Goal: Task Accomplishment & Management: Manage account settings

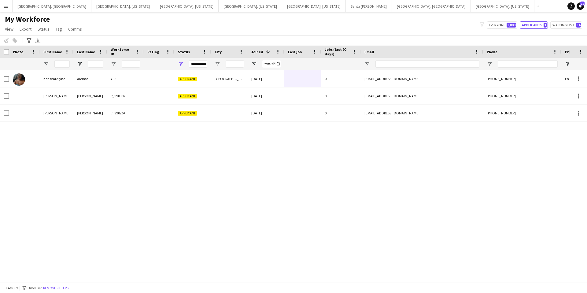
click at [8, 6] on app-icon "Menu" at bounding box center [6, 6] width 5 height 5
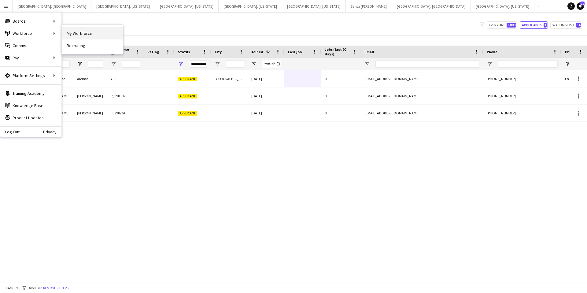
click at [76, 33] on link "My Workforce" at bounding box center [92, 33] width 61 height 12
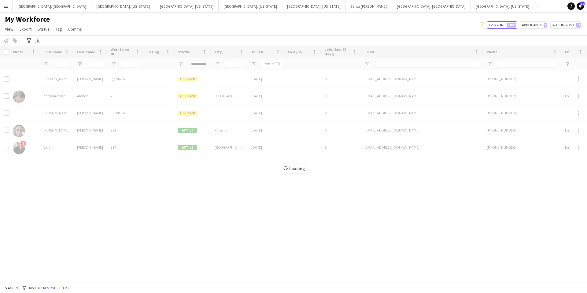
type input "**********"
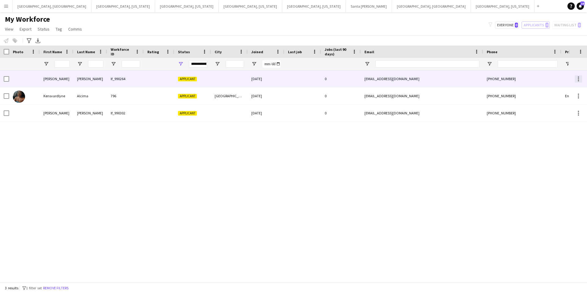
click at [578, 80] on div at bounding box center [578, 80] width 1 height 1
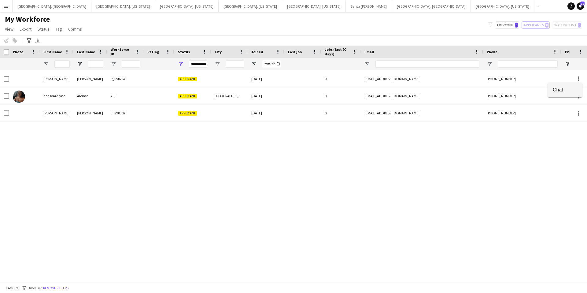
click at [557, 90] on span "Chat" at bounding box center [565, 90] width 24 height 6
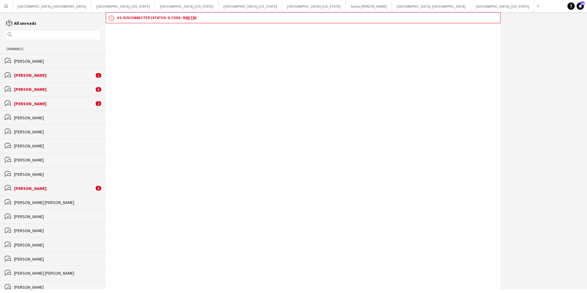
click at [69, 172] on div "[PERSON_NAME]" at bounding box center [57, 175] width 86 height 6
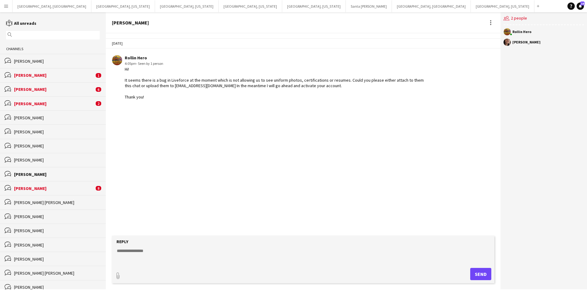
click at [79, 193] on div "bubbles [PERSON_NAME] 8" at bounding box center [53, 188] width 106 height 14
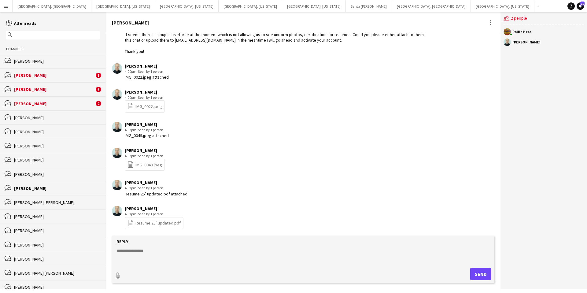
scroll to position [46, 0]
click at [148, 105] on link "file-spreadsheet IMG_0022.jpeg" at bounding box center [145, 105] width 35 height 7
click at [153, 164] on link "file-spreadsheet IMG_0049.jpeg" at bounding box center [145, 164] width 35 height 7
click at [493, 12] on app-navbar "Menu Boards Boards Boards All jobs Status Workforce Workforce My Workforce Recr…" at bounding box center [293, 6] width 587 height 12
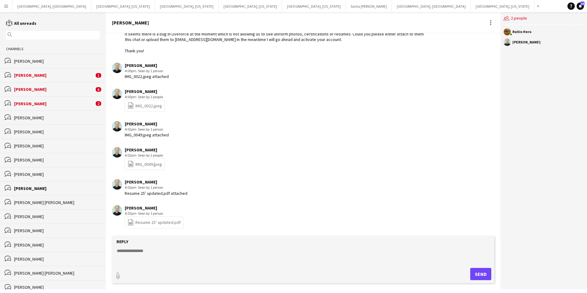
scroll to position [98, 0]
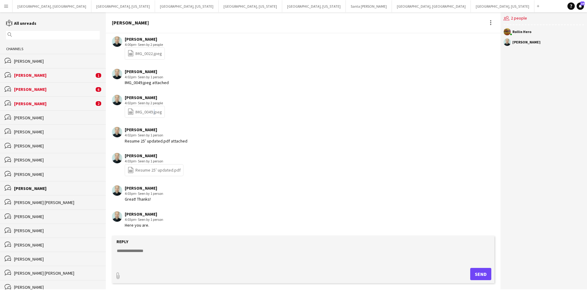
click at [159, 171] on link "file-spreadsheet Resume 25’ updated.pdf" at bounding box center [154, 170] width 53 height 7
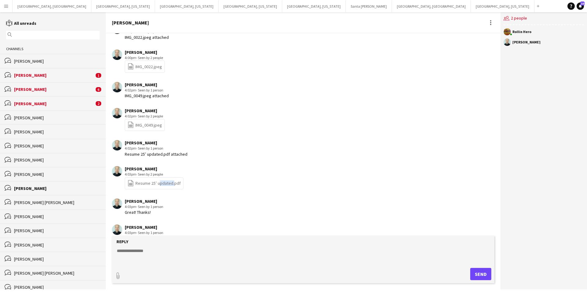
scroll to position [83, 0]
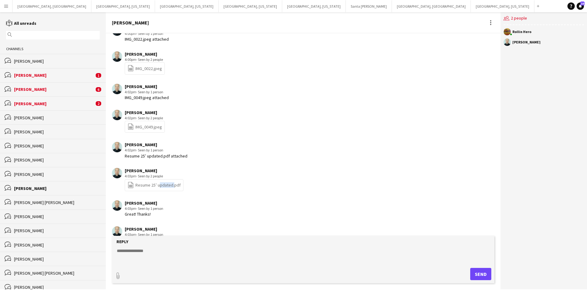
click at [7, 8] on app-icon "Menu" at bounding box center [6, 6] width 5 height 5
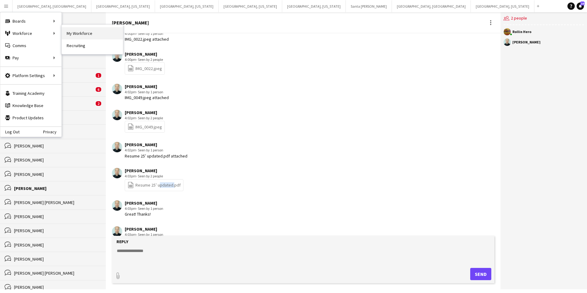
click at [89, 36] on link "My Workforce" at bounding box center [92, 33] width 61 height 12
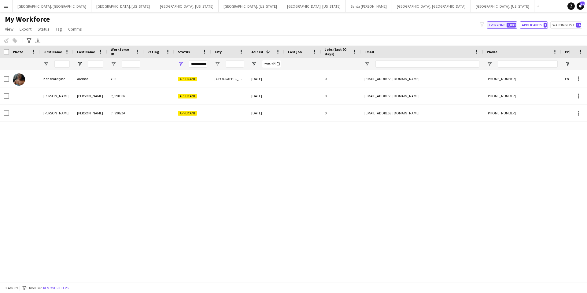
drag, startPoint x: 503, startPoint y: 27, endPoint x: 500, endPoint y: 28, distance: 3.1
click at [503, 27] on button "Everyone 1,008" at bounding box center [502, 24] width 31 height 7
type input "**********"
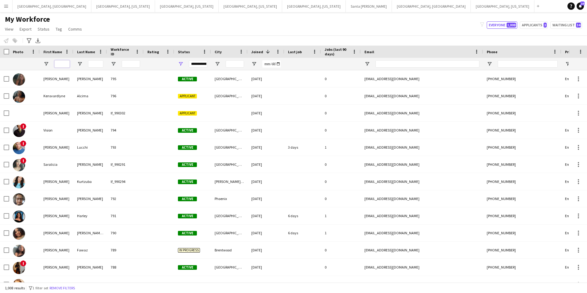
click at [61, 63] on input "First Name Filter Input" at bounding box center [61, 63] width 15 height 7
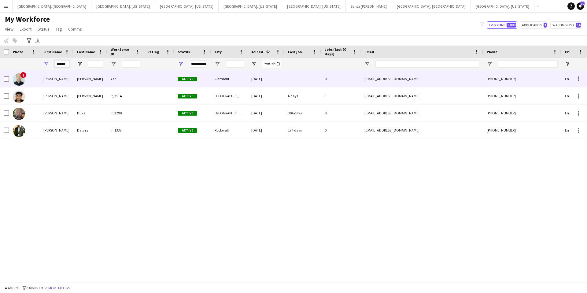
type input "******"
click at [132, 77] on div "777" at bounding box center [125, 78] width 37 height 17
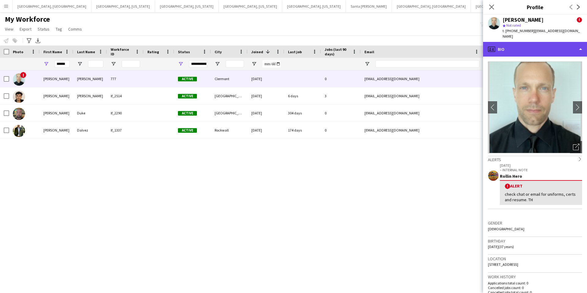
click at [542, 43] on div "profile Bio" at bounding box center [535, 49] width 104 height 15
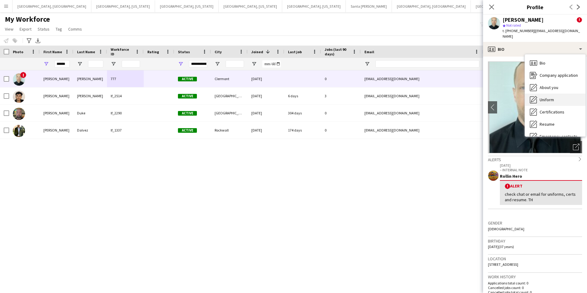
click at [552, 97] on span "Uniform" at bounding box center [547, 100] width 14 height 6
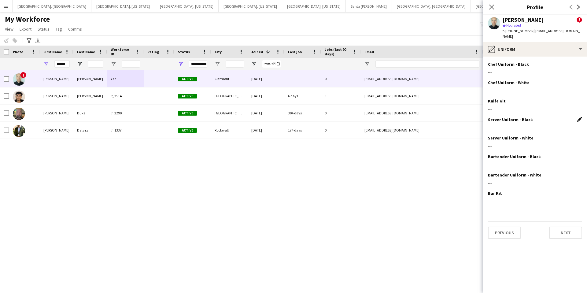
click at [580, 117] on app-icon "Edit this field" at bounding box center [579, 119] width 5 height 5
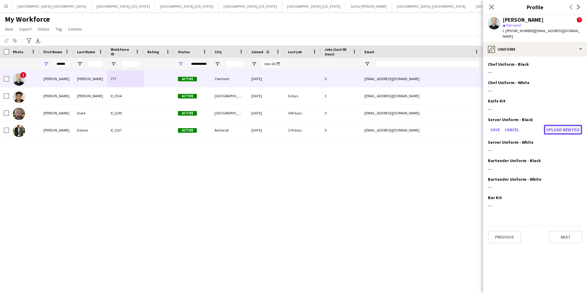
click at [561, 125] on button "Upload new file" at bounding box center [563, 130] width 38 height 10
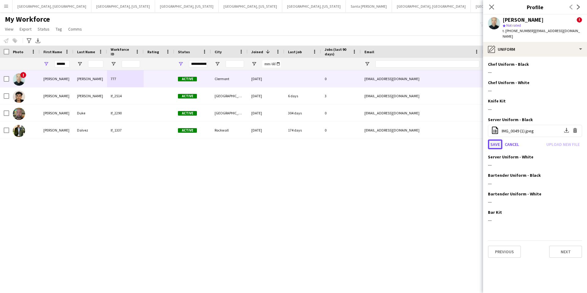
click at [496, 139] on button "Save" at bounding box center [495, 144] width 14 height 10
drag, startPoint x: 547, startPoint y: 156, endPoint x: 550, endPoint y: 155, distance: 3.1
click at [547, 156] on div "Server Uniform - White Edit this field ---" at bounding box center [535, 163] width 94 height 18
click at [579, 154] on div "Server Uniform - White Edit this field" at bounding box center [535, 157] width 94 height 6
click at [560, 100] on div "Knife Kit Edit this field ---" at bounding box center [535, 107] width 94 height 18
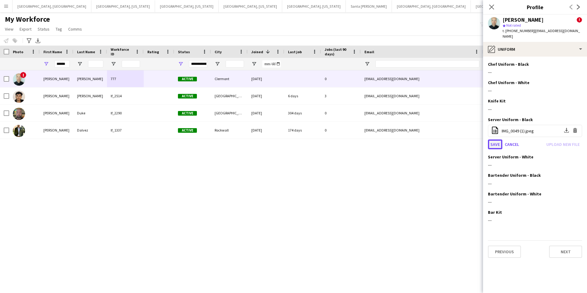
click at [496, 139] on button "Save" at bounding box center [495, 144] width 14 height 10
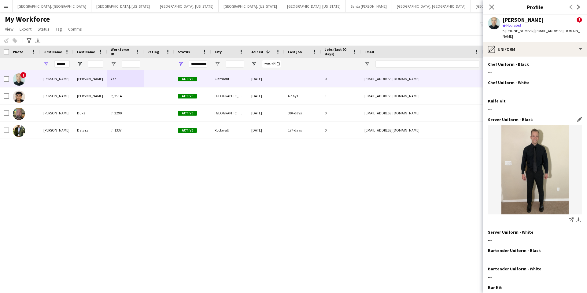
scroll to position [39, 0]
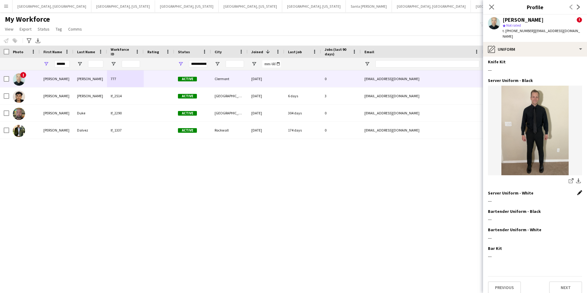
click at [579, 190] on app-icon "Edit this field" at bounding box center [579, 192] width 5 height 5
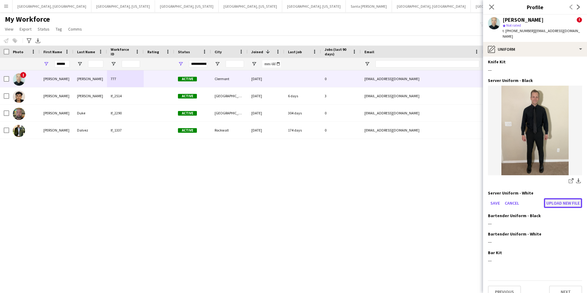
click at [555, 198] on button "Upload new file" at bounding box center [563, 203] width 38 height 10
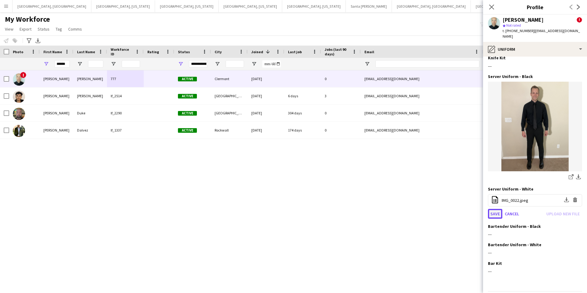
click at [495, 210] on button "Save" at bounding box center [495, 214] width 14 height 10
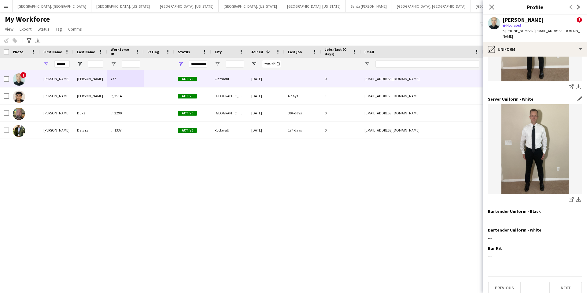
scroll to position [133, 0]
click at [567, 283] on button "Next" at bounding box center [565, 288] width 33 height 12
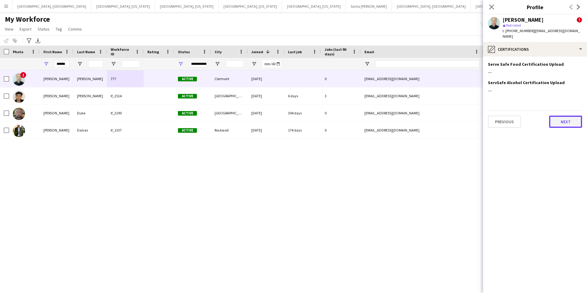
click at [560, 116] on button "Next" at bounding box center [565, 122] width 33 height 12
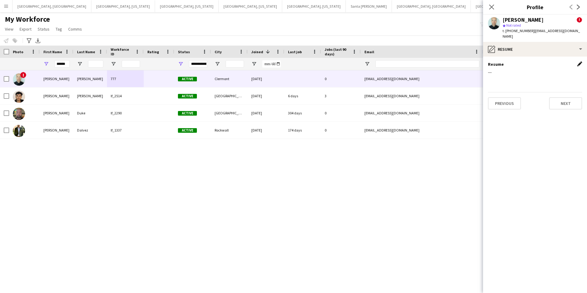
click at [581, 61] on app-icon "Edit this field" at bounding box center [579, 63] width 5 height 5
click at [562, 69] on button "Upload new file" at bounding box center [563, 74] width 38 height 10
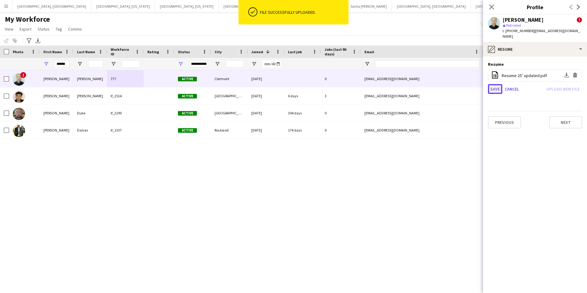
click at [494, 85] on button "Save" at bounding box center [495, 89] width 14 height 10
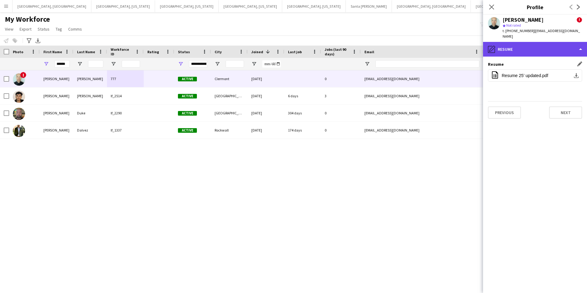
click at [533, 46] on div "pencil4 Resume" at bounding box center [535, 49] width 104 height 15
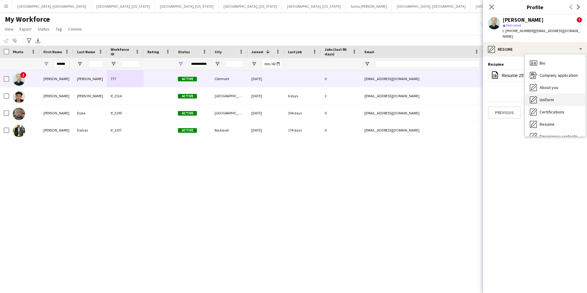
click at [552, 97] on span "Uniform" at bounding box center [547, 100] width 14 height 6
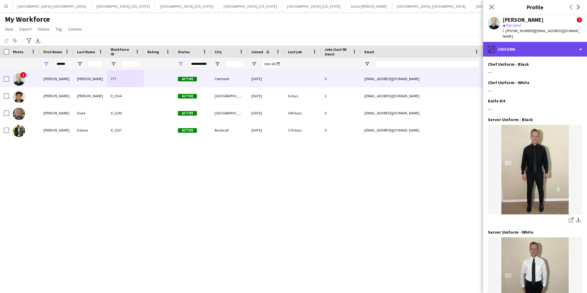
click at [532, 48] on div "pencil4 Uniform" at bounding box center [535, 49] width 104 height 15
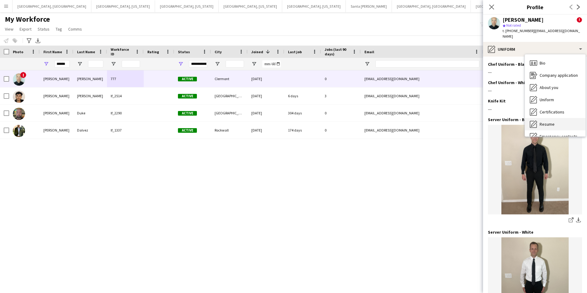
click at [546, 121] on span "Resume" at bounding box center [547, 124] width 15 height 6
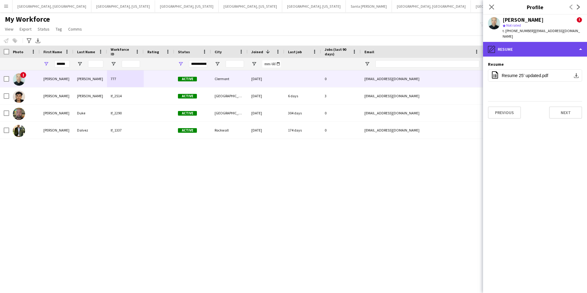
click at [531, 44] on div "pencil4 Resume" at bounding box center [535, 49] width 104 height 15
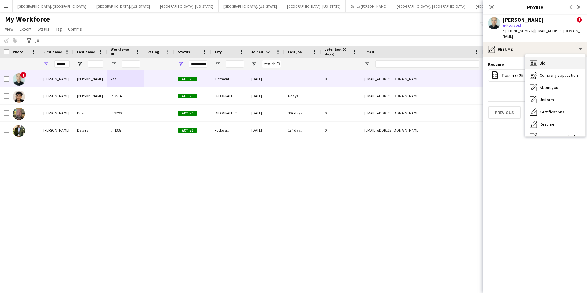
click at [553, 58] on div "Bio Bio" at bounding box center [555, 63] width 61 height 12
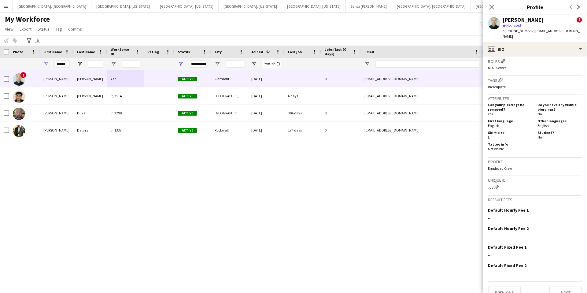
scroll to position [257, 0]
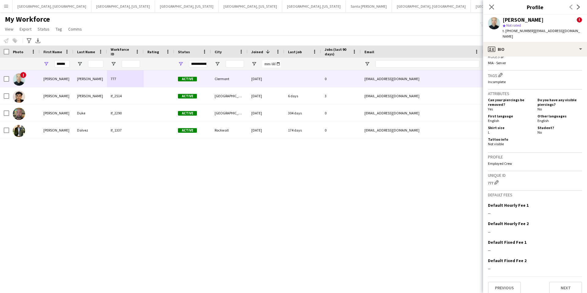
drag, startPoint x: 405, startPoint y: 212, endPoint x: 429, endPoint y: 187, distance: 34.4
click at [405, 212] on div "! [PERSON_NAME] 777 Active Clermont [DATE] 0 [EMAIL_ADDRESS][DOMAIN_NAME] [PHON…" at bounding box center [284, 176] width 569 height 212
drag, startPoint x: 492, startPoint y: 7, endPoint x: 481, endPoint y: 24, distance: 20.6
click at [492, 7] on icon at bounding box center [491, 7] width 5 height 5
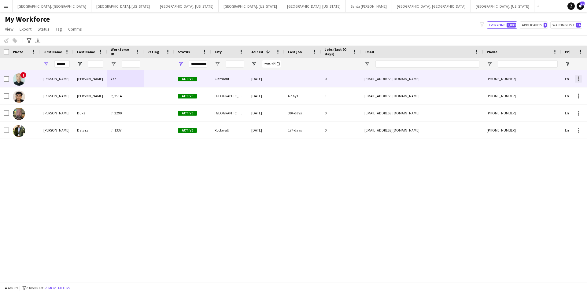
click at [576, 80] on div at bounding box center [578, 78] width 7 height 7
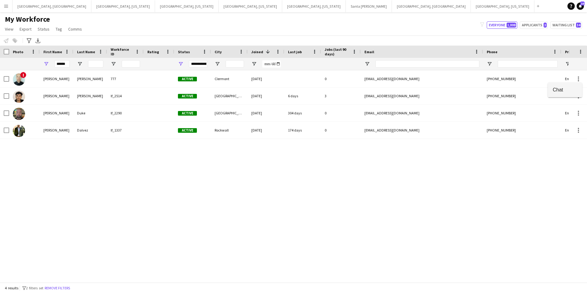
click at [551, 91] on button "Chat" at bounding box center [565, 90] width 34 height 15
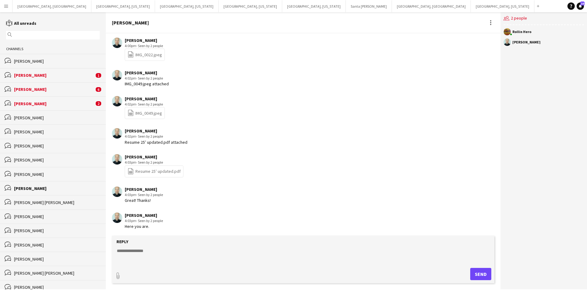
scroll to position [98, 0]
click at [149, 256] on textarea at bounding box center [304, 256] width 376 height 16
type textarea "*"
type textarea "**********"
drag, startPoint x: 473, startPoint y: 275, endPoint x: 491, endPoint y: 251, distance: 29.5
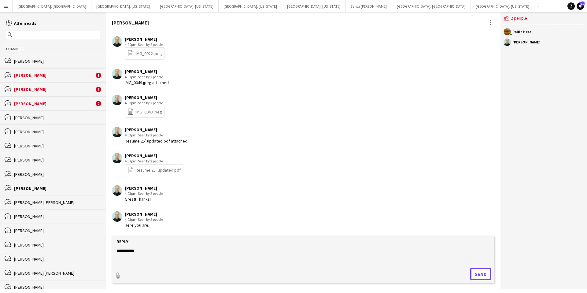
click at [473, 275] on button "Send" at bounding box center [480, 274] width 21 height 12
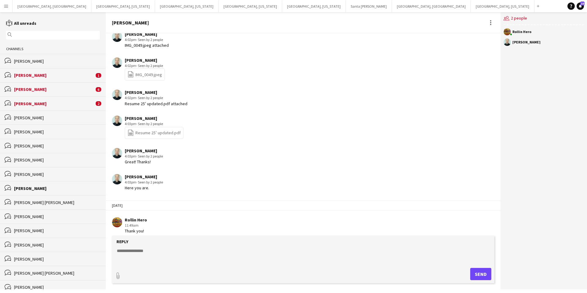
click at [144, 251] on textarea at bounding box center [304, 256] width 376 height 16
click at [185, 251] on textarea "**********" at bounding box center [304, 256] width 376 height 16
click at [237, 251] on textarea "**********" at bounding box center [304, 256] width 376 height 16
type textarea "**********"
click at [471, 274] on button "Send" at bounding box center [480, 274] width 21 height 12
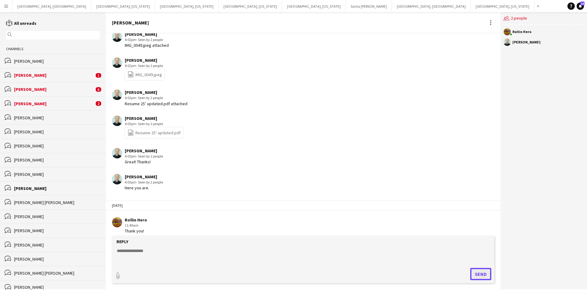
scroll to position [167, 0]
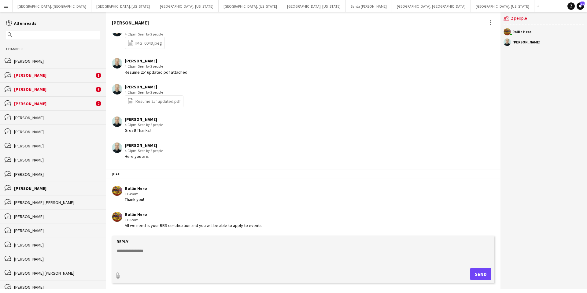
click at [7, 7] on app-icon "Menu" at bounding box center [6, 6] width 5 height 5
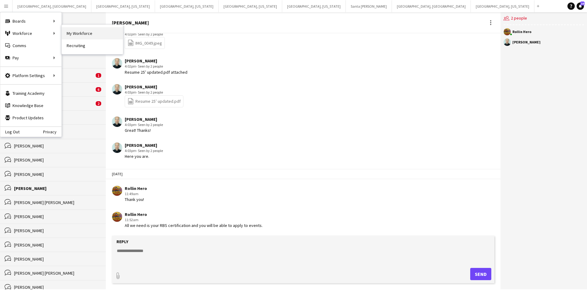
click at [83, 31] on link "My Workforce" at bounding box center [92, 33] width 61 height 12
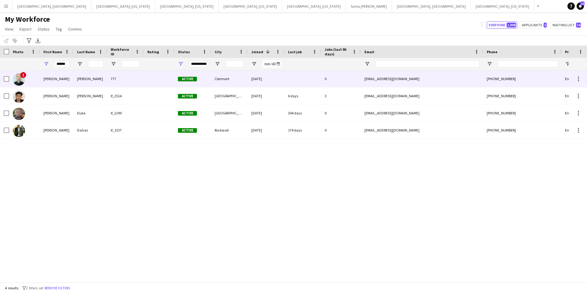
click at [458, 83] on div "[EMAIL_ADDRESS][DOMAIN_NAME]" at bounding box center [422, 78] width 122 height 17
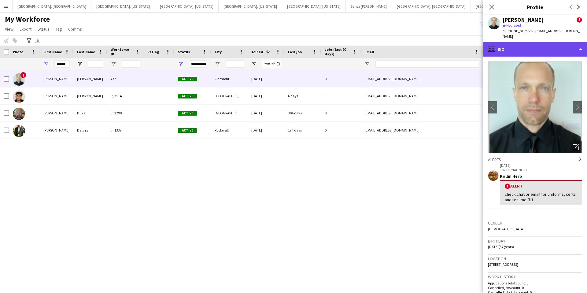
click at [543, 46] on div "profile Bio" at bounding box center [535, 49] width 104 height 15
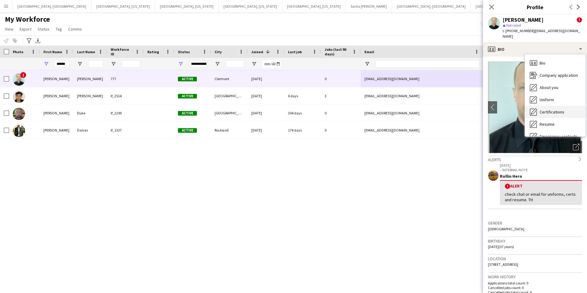
click at [564, 106] on div "Certifications Certifications" at bounding box center [555, 112] width 61 height 12
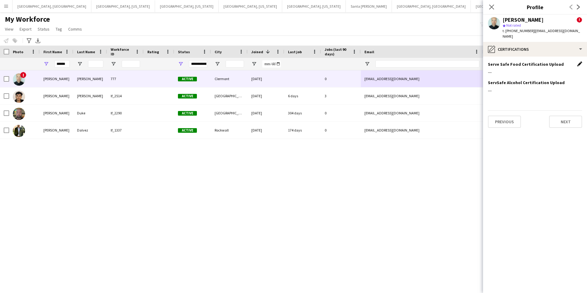
click at [581, 61] on app-icon "Edit this field" at bounding box center [579, 63] width 5 height 5
click at [560, 69] on button "Upload new file" at bounding box center [563, 74] width 38 height 10
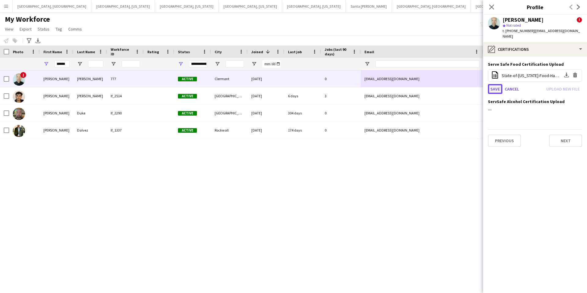
click at [498, 85] on button "Save" at bounding box center [495, 89] width 14 height 10
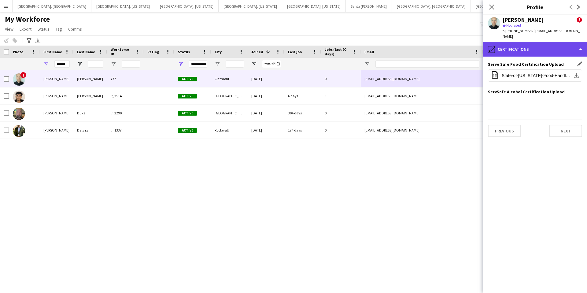
click at [541, 47] on div "pencil4 Certifications" at bounding box center [535, 49] width 104 height 15
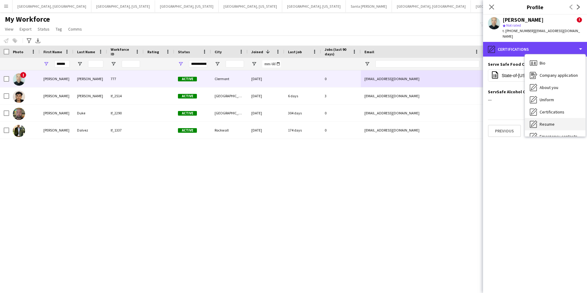
scroll to position [33, 0]
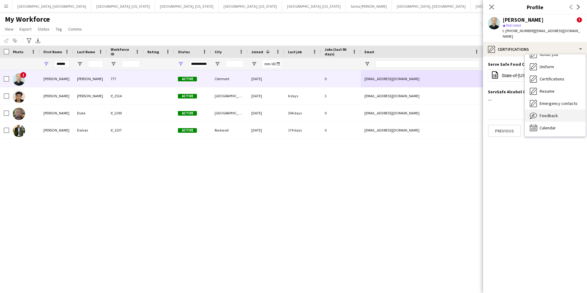
click at [552, 113] on span "Feedback" at bounding box center [549, 116] width 18 height 6
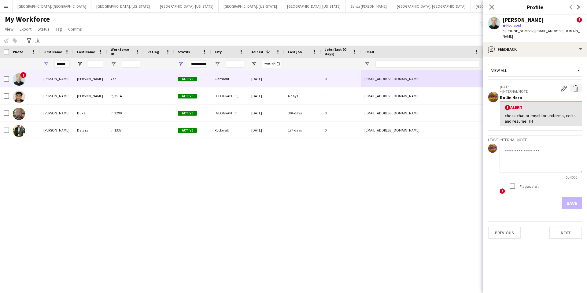
click at [574, 85] on app-icon "Delete alert" at bounding box center [576, 88] width 6 height 6
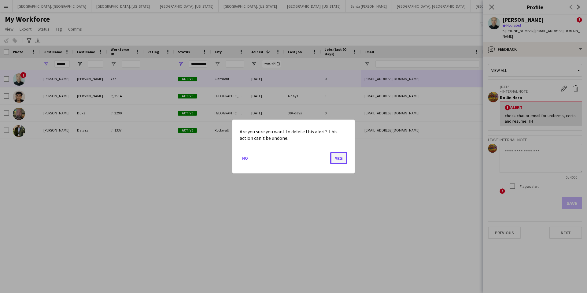
drag, startPoint x: 335, startPoint y: 157, endPoint x: 426, endPoint y: 157, distance: 90.8
click at [336, 157] on button "Yes" at bounding box center [338, 158] width 17 height 12
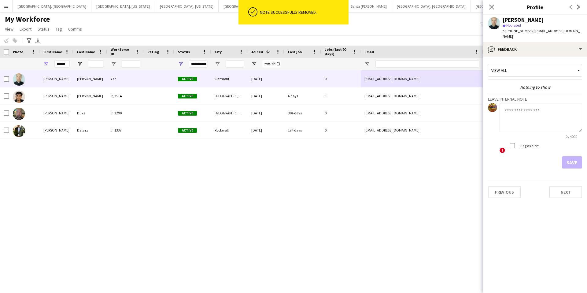
click at [520, 109] on textarea at bounding box center [541, 117] width 83 height 29
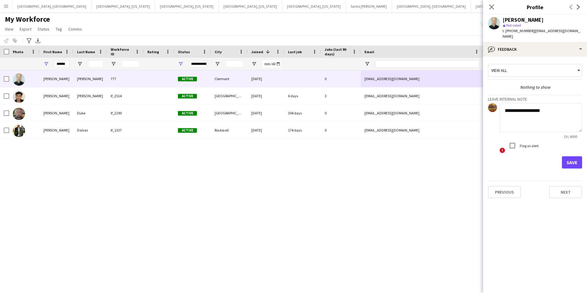
type textarea "**********"
click at [573, 156] on button "Save" at bounding box center [572, 162] width 20 height 12
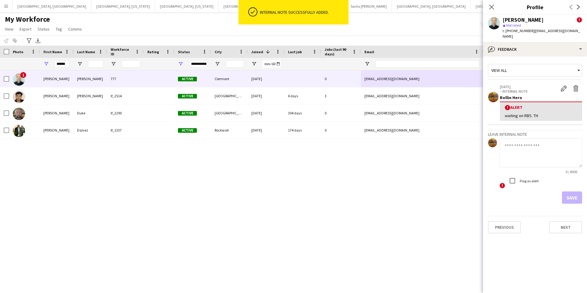
click at [396, 24] on div "My Workforce View Views Default view New view Update view Delete view Edit name…" at bounding box center [293, 25] width 587 height 21
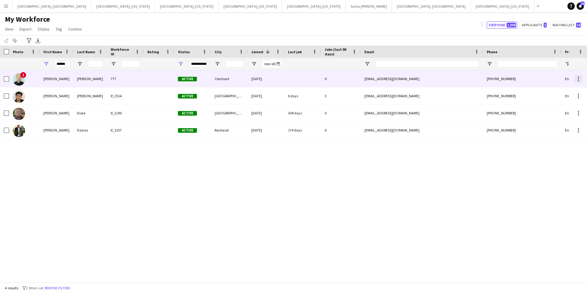
click at [578, 79] on div at bounding box center [578, 78] width 1 height 1
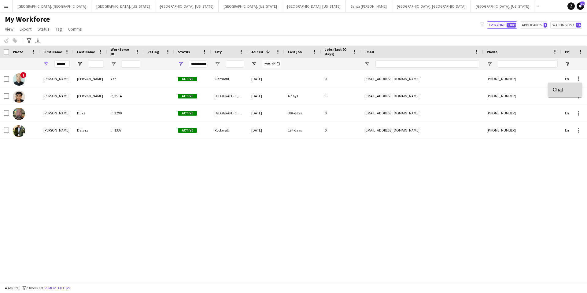
click at [560, 90] on span "Chat" at bounding box center [565, 90] width 24 height 6
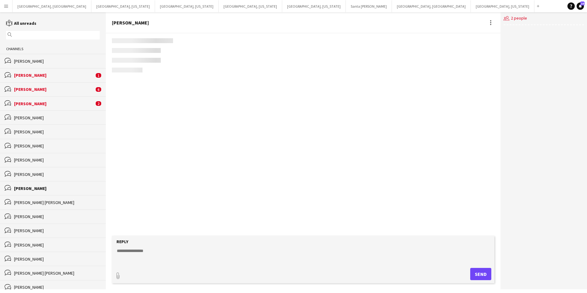
scroll to position [167, 0]
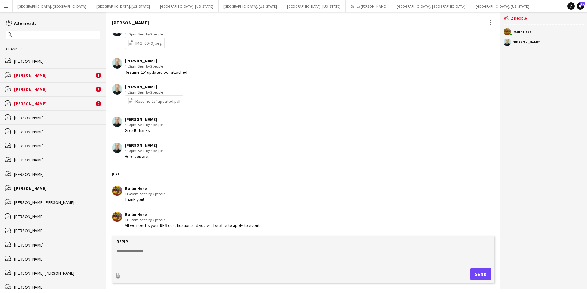
click at [59, 105] on div "[PERSON_NAME]" at bounding box center [54, 104] width 80 height 6
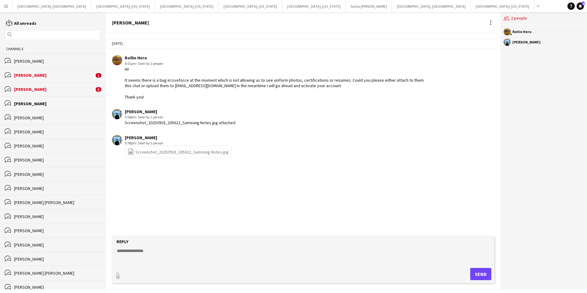
click at [173, 150] on link "file-spreadsheet Screenshot_20250918_205622_Samsung Notes.jpg" at bounding box center [178, 151] width 101 height 7
click at [7, 6] on app-icon "Menu" at bounding box center [6, 6] width 5 height 5
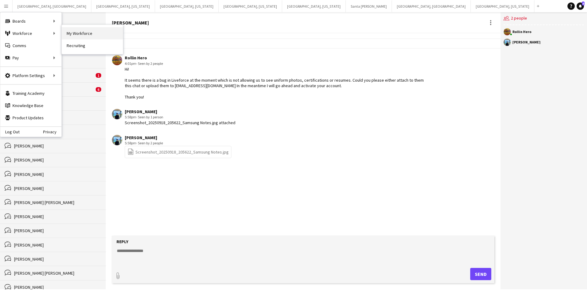
click at [74, 34] on link "My Workforce" at bounding box center [92, 33] width 61 height 12
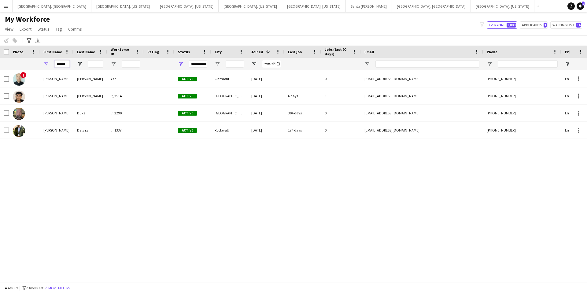
drag, startPoint x: 67, startPoint y: 65, endPoint x: 54, endPoint y: 65, distance: 12.2
click at [54, 65] on input "******" at bounding box center [61, 63] width 15 height 7
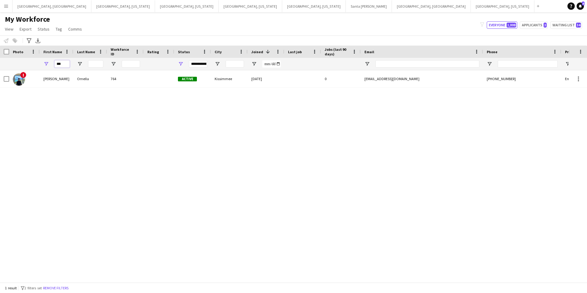
scroll to position [0, 0]
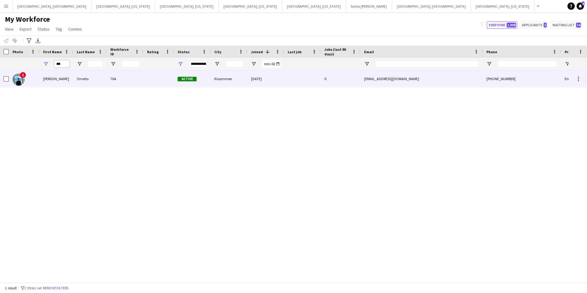
type input "***"
click at [320, 83] on div at bounding box center [302, 78] width 37 height 17
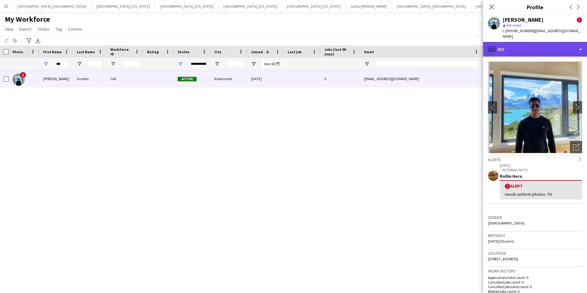
click at [540, 45] on div "profile Bio" at bounding box center [535, 49] width 104 height 15
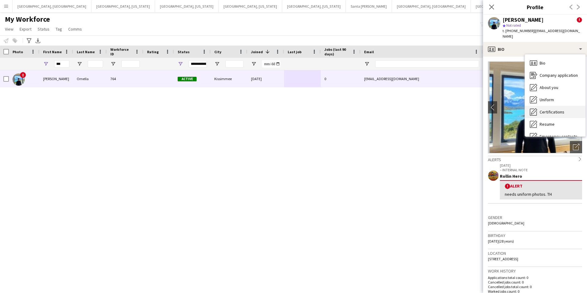
click at [549, 109] on span "Certifications" at bounding box center [552, 112] width 25 height 6
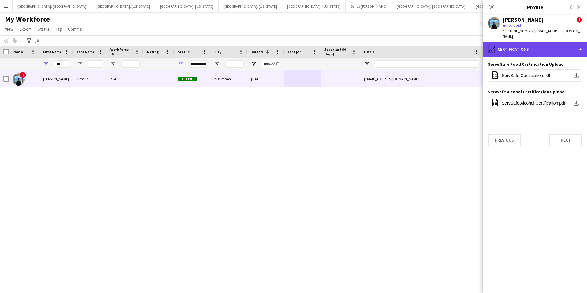
click at [542, 42] on div "pencil4 Certifications" at bounding box center [535, 49] width 104 height 15
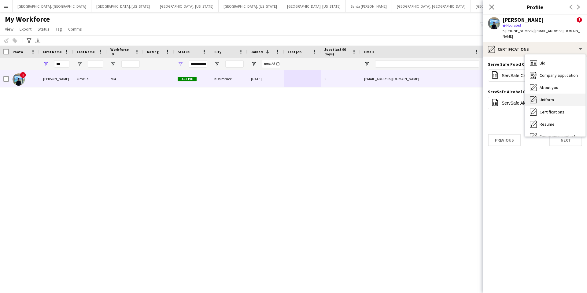
click at [556, 95] on div "Uniform Uniform" at bounding box center [555, 100] width 61 height 12
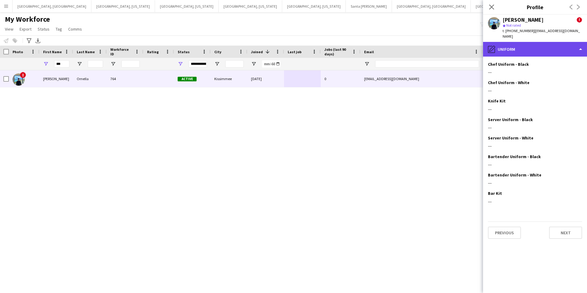
click at [525, 45] on div "pencil4 Uniform" at bounding box center [535, 49] width 104 height 15
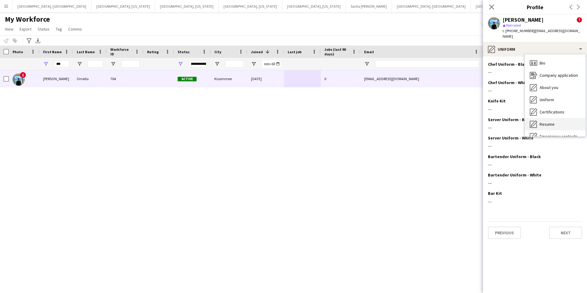
click at [557, 120] on div "Resume Resume" at bounding box center [555, 124] width 61 height 12
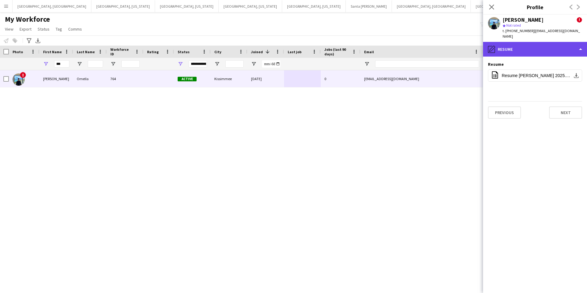
click at [517, 42] on div "pencil4 Resume" at bounding box center [535, 49] width 104 height 15
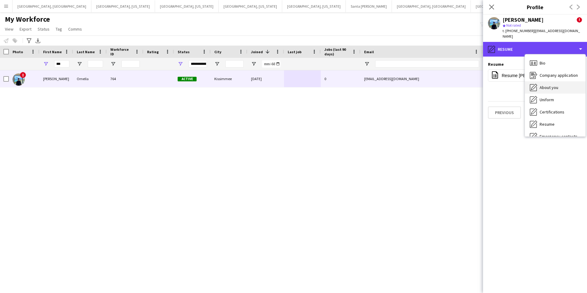
scroll to position [33, 0]
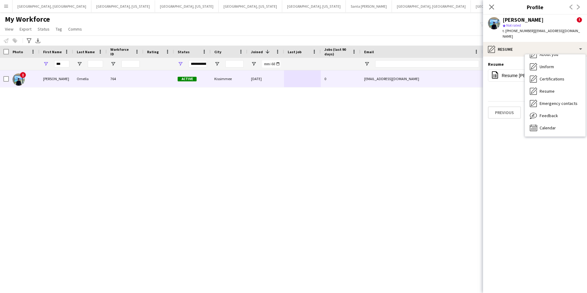
click at [523, 26] on div "star Not rated" at bounding box center [542, 26] width 79 height 6
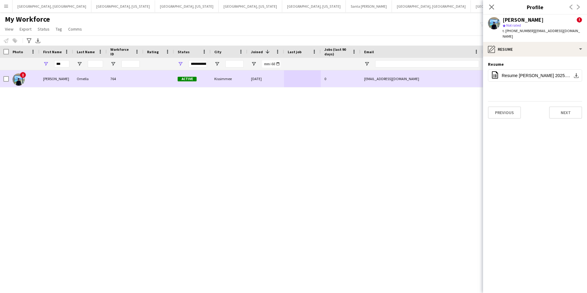
click at [416, 76] on div "[EMAIL_ADDRESS][DOMAIN_NAME]" at bounding box center [421, 78] width 122 height 17
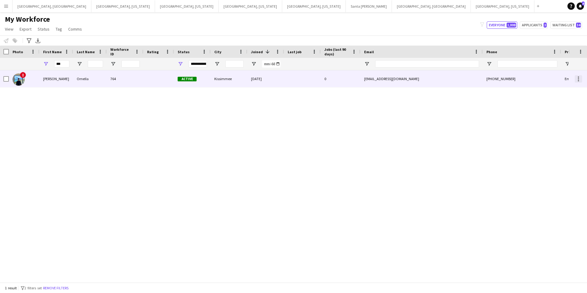
click at [580, 78] on div at bounding box center [578, 78] width 7 height 7
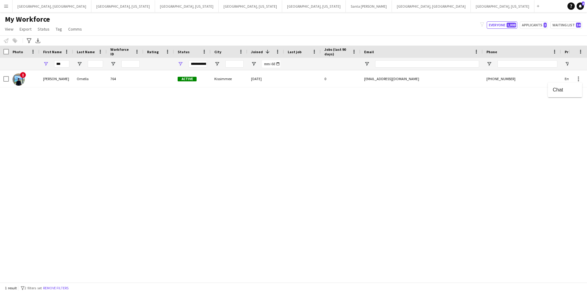
drag, startPoint x: 558, startPoint y: 91, endPoint x: 555, endPoint y: 93, distance: 3.7
click at [557, 91] on span "Chat" at bounding box center [565, 90] width 24 height 6
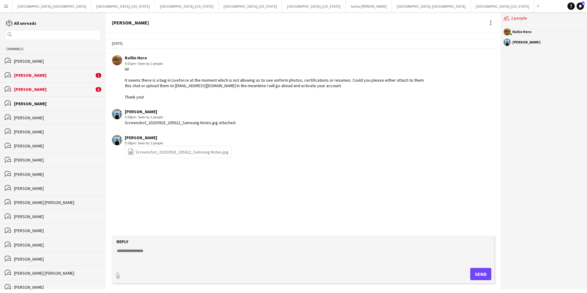
click at [156, 249] on textarea at bounding box center [304, 256] width 376 height 16
type textarea "**********"
click at [480, 277] on button "Send" at bounding box center [480, 274] width 21 height 12
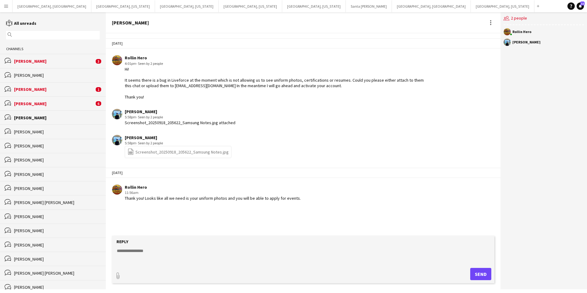
click at [87, 105] on div "[PERSON_NAME]" at bounding box center [54, 104] width 80 height 6
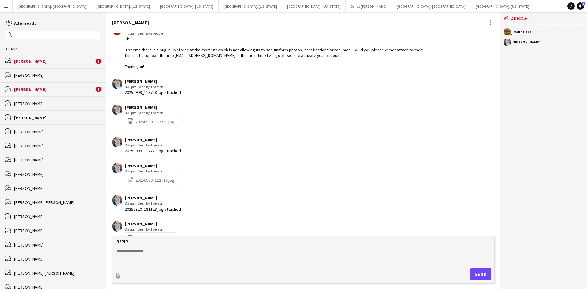
scroll to position [39, 0]
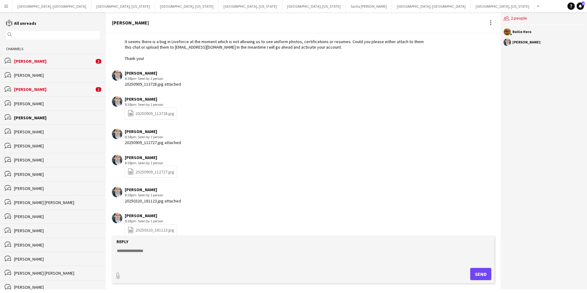
click at [147, 114] on link "file-spreadsheet 20250909_113728.jpg" at bounding box center [151, 113] width 47 height 7
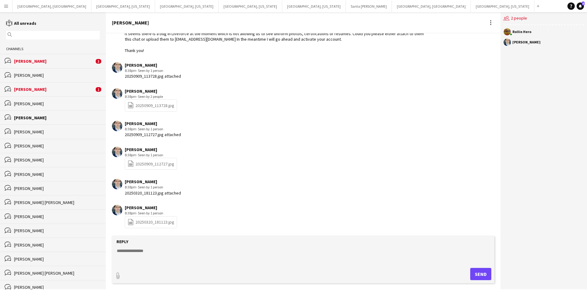
click at [146, 163] on link "file-spreadsheet 20250909_112727.jpg" at bounding box center [151, 163] width 47 height 7
click at [145, 222] on link "file-spreadsheet 20250320_181123.jpg" at bounding box center [151, 222] width 47 height 7
click at [6, 8] on app-icon "Menu" at bounding box center [6, 6] width 5 height 5
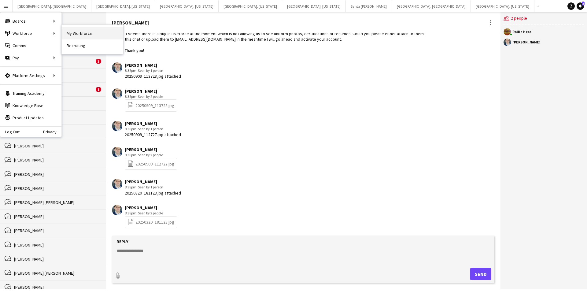
click at [75, 35] on link "My Workforce" at bounding box center [92, 33] width 61 height 12
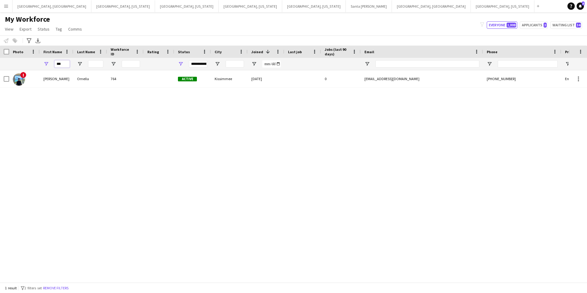
drag, startPoint x: 66, startPoint y: 63, endPoint x: 53, endPoint y: 64, distance: 12.9
click at [53, 64] on div "***" at bounding box center [57, 64] width 34 height 12
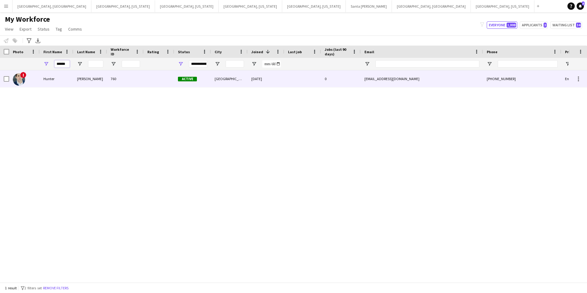
type input "******"
click at [146, 81] on div at bounding box center [159, 78] width 31 height 17
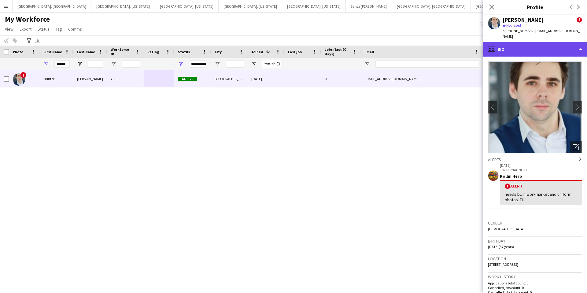
click at [533, 46] on div "profile Bio" at bounding box center [535, 49] width 104 height 15
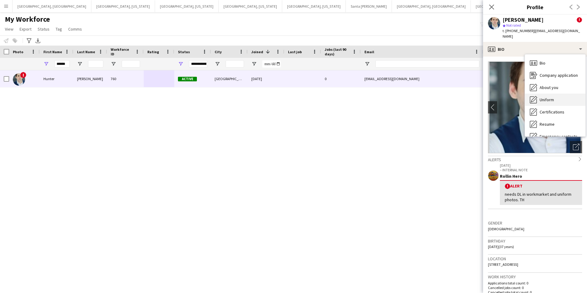
click at [550, 97] on span "Uniform" at bounding box center [547, 100] width 14 height 6
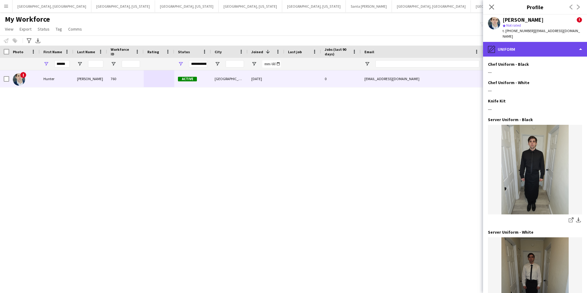
click at [524, 45] on div "pencil4 Uniform" at bounding box center [535, 49] width 104 height 15
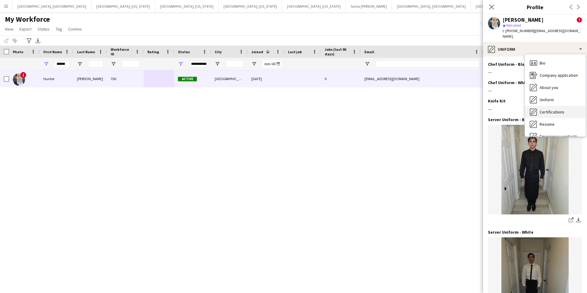
click at [553, 109] on span "Certifications" at bounding box center [552, 112] width 25 height 6
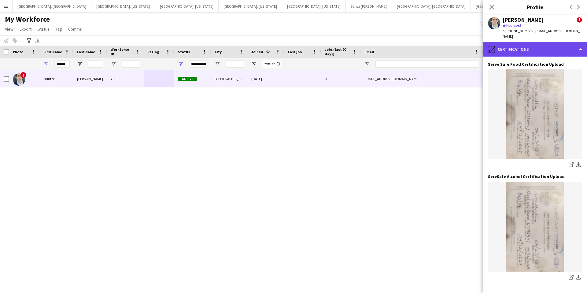
click at [529, 43] on div "pencil4 Certifications" at bounding box center [535, 49] width 104 height 15
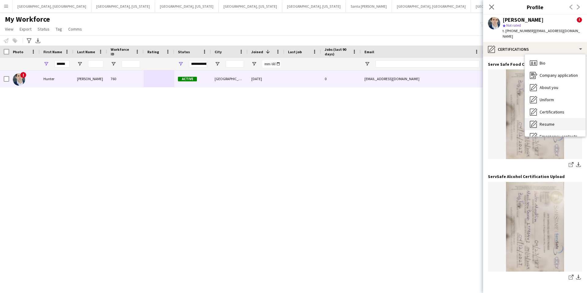
click at [555, 119] on div "Resume Resume" at bounding box center [555, 124] width 61 height 12
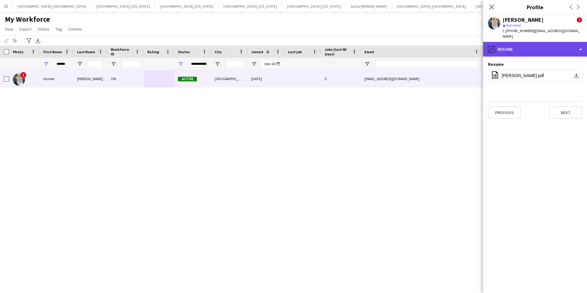
click at [536, 49] on div "pencil4 Resume" at bounding box center [535, 49] width 104 height 15
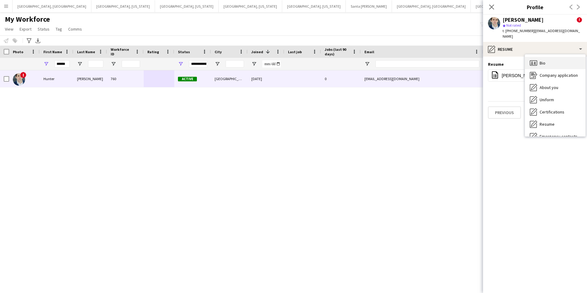
click at [547, 60] on div "Bio Bio" at bounding box center [555, 63] width 61 height 12
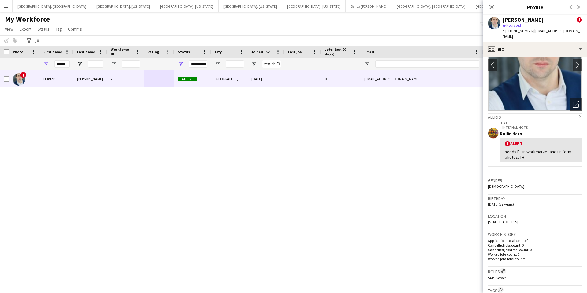
scroll to position [43, 0]
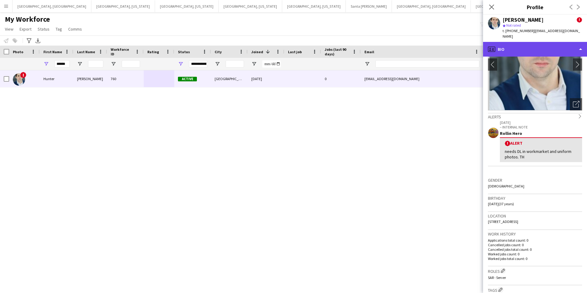
click at [540, 46] on div "profile Bio" at bounding box center [535, 49] width 104 height 15
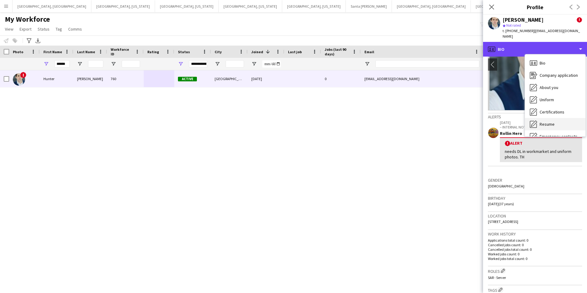
scroll to position [33, 0]
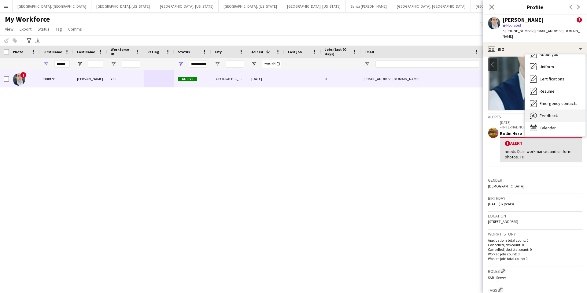
click at [550, 113] on span "Feedback" at bounding box center [549, 116] width 18 height 6
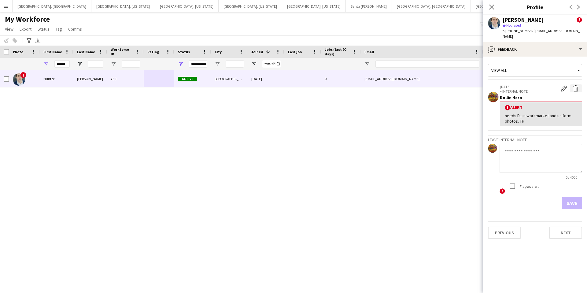
click at [577, 85] on app-icon "Delete alert" at bounding box center [576, 88] width 6 height 6
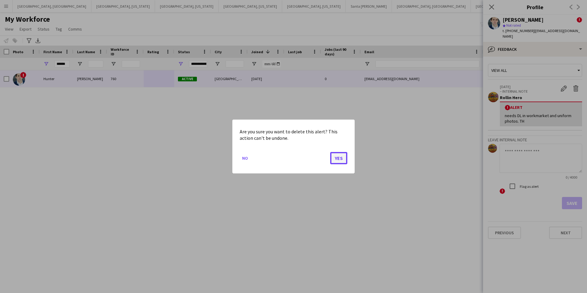
click at [337, 158] on button "Yes" at bounding box center [338, 158] width 17 height 12
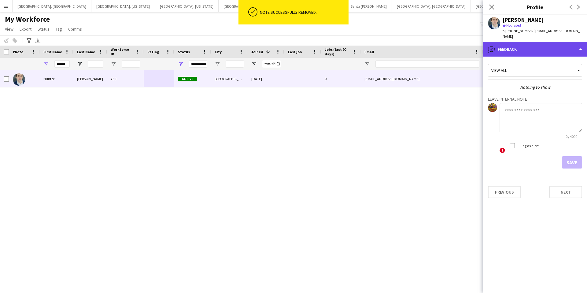
click at [515, 42] on div "bubble-pencil Feedback" at bounding box center [535, 49] width 104 height 15
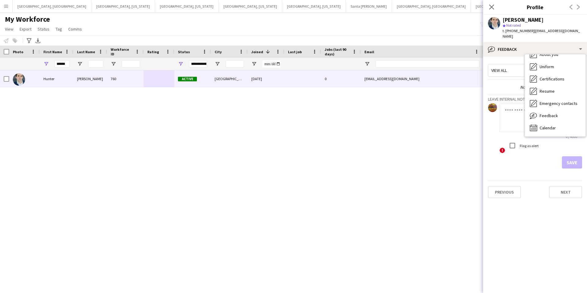
drag, startPoint x: 538, startPoint y: 153, endPoint x: 534, endPoint y: 160, distance: 7.6
click at [538, 156] on div "Save" at bounding box center [535, 162] width 94 height 12
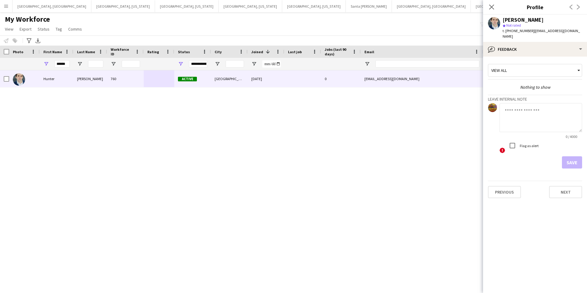
click at [495, 7] on div "Close pop-in" at bounding box center [491, 7] width 17 height 14
click at [492, 8] on icon at bounding box center [492, 7] width 6 height 6
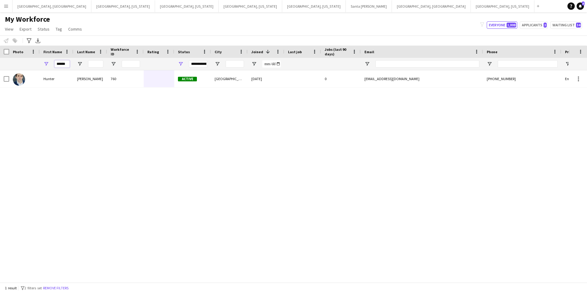
drag, startPoint x: 66, startPoint y: 65, endPoint x: 57, endPoint y: 66, distance: 9.3
click at [57, 66] on input "******" at bounding box center [61, 63] width 15 height 7
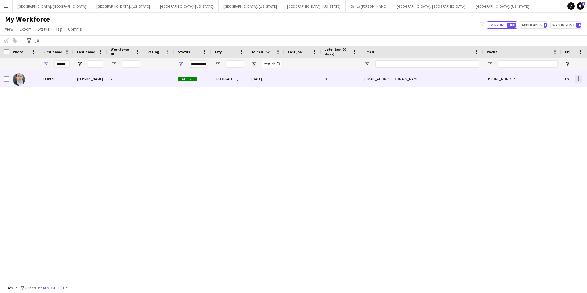
click at [580, 79] on div at bounding box center [578, 78] width 7 height 7
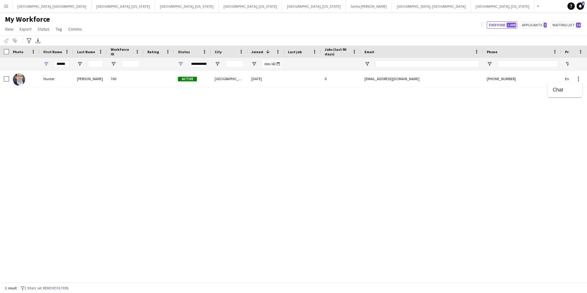
click at [562, 91] on span "Chat" at bounding box center [565, 90] width 24 height 6
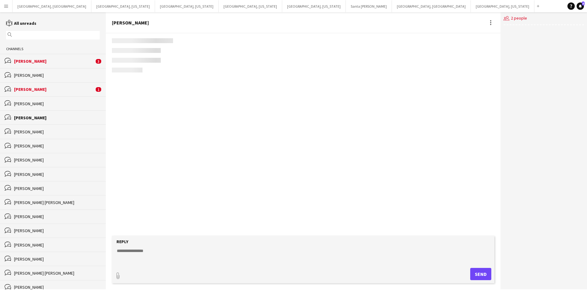
scroll to position [30, 0]
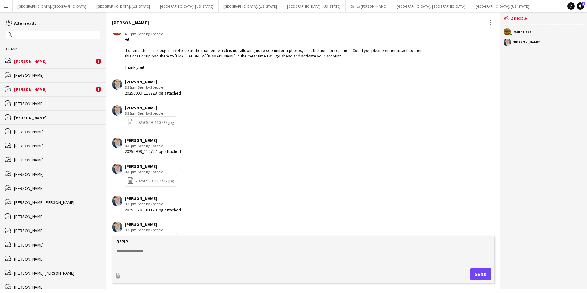
click at [189, 243] on div "Reply" at bounding box center [303, 242] width 376 height 6
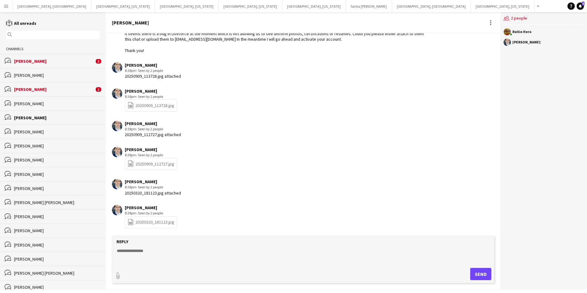
click at [139, 253] on textarea at bounding box center [304, 256] width 376 height 16
type textarea "**********"
click at [481, 272] on button "Send" at bounding box center [480, 274] width 21 height 12
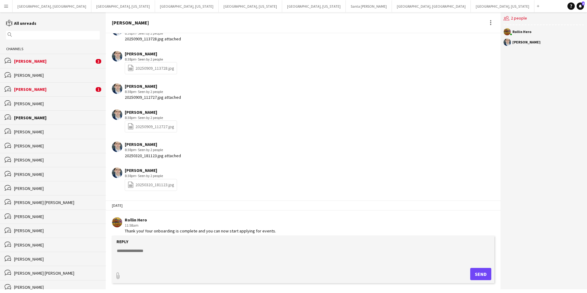
click at [68, 88] on div "[PERSON_NAME]" at bounding box center [54, 90] width 80 height 6
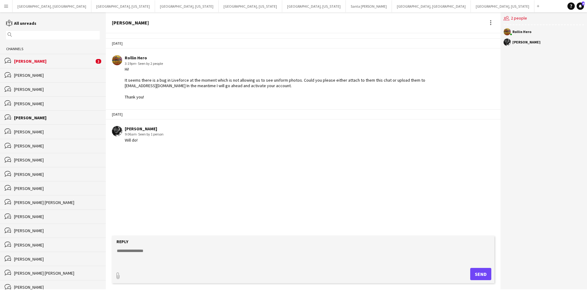
click at [75, 63] on div "[PERSON_NAME]" at bounding box center [54, 61] width 80 height 6
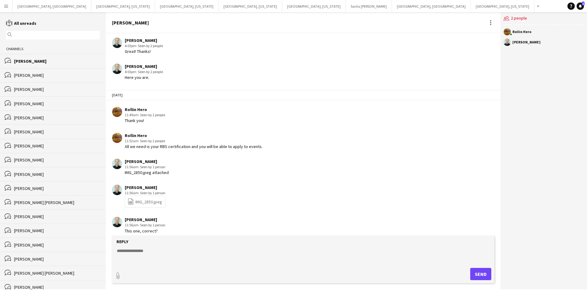
scroll to position [252, 0]
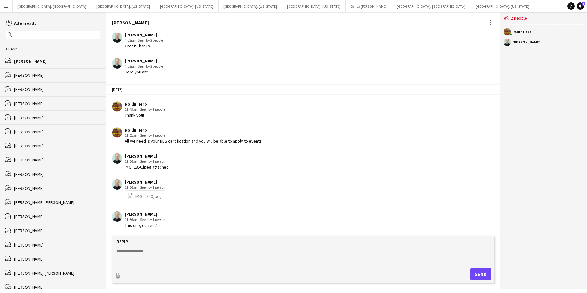
click at [146, 196] on link "file-spreadsheet IMG_2850.jpeg" at bounding box center [145, 196] width 35 height 7
click at [147, 251] on textarea at bounding box center [304, 256] width 376 height 16
type textarea "**********"
click at [485, 275] on button "Send" at bounding box center [480, 274] width 21 height 12
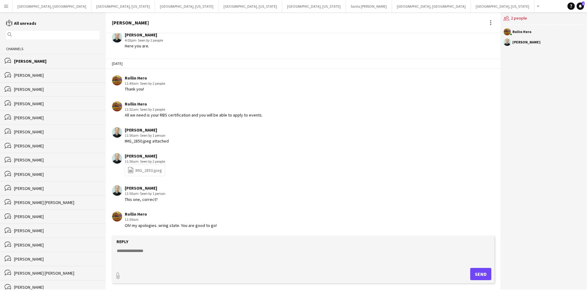
click at [7, 7] on app-icon "Menu" at bounding box center [6, 6] width 5 height 5
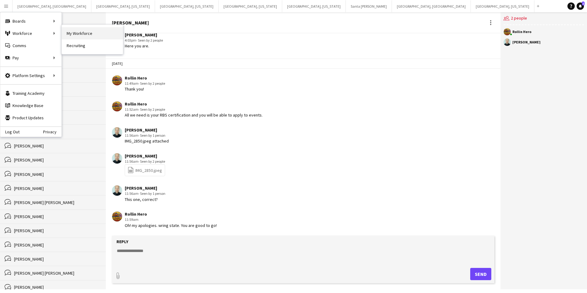
click at [77, 38] on link "My Workforce" at bounding box center [92, 33] width 61 height 12
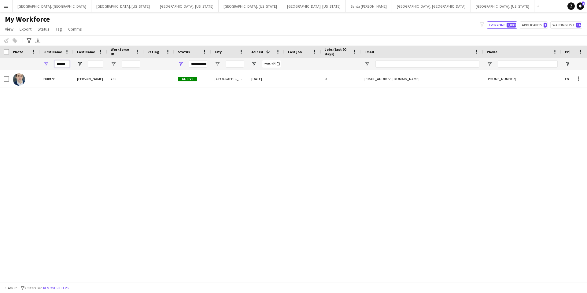
drag, startPoint x: 68, startPoint y: 65, endPoint x: 52, endPoint y: 63, distance: 16.6
click at [52, 63] on div "******" at bounding box center [57, 64] width 34 height 12
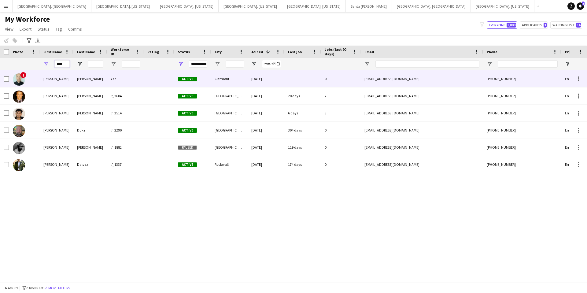
type input "****"
click at [139, 81] on div "777" at bounding box center [125, 78] width 37 height 17
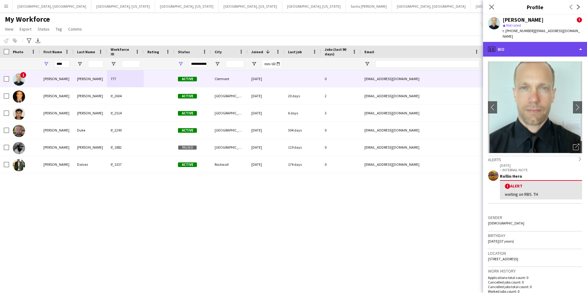
click at [521, 45] on div "profile Bio" at bounding box center [535, 49] width 104 height 15
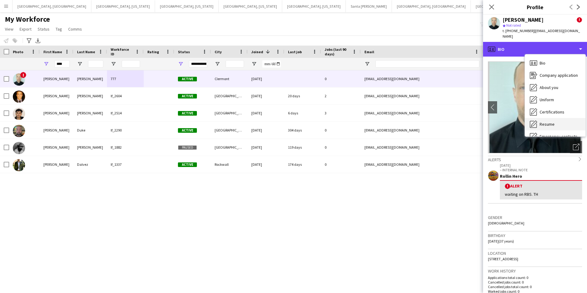
scroll to position [33, 0]
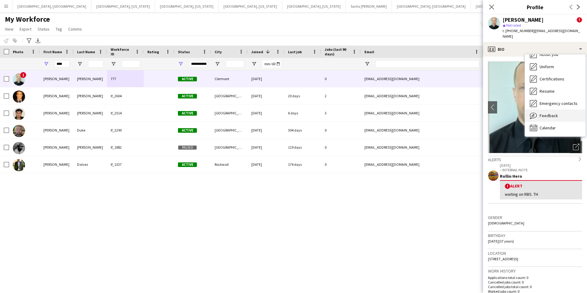
click at [560, 111] on div "Feedback Feedback" at bounding box center [555, 115] width 61 height 12
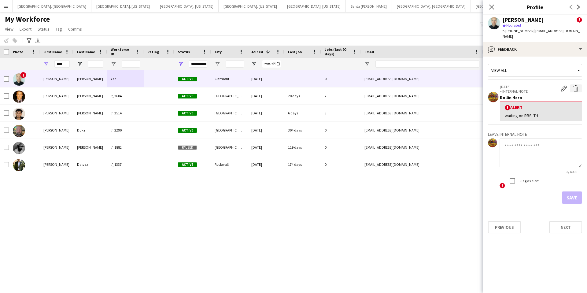
click at [579, 84] on button "Delete alert" at bounding box center [576, 88] width 12 height 8
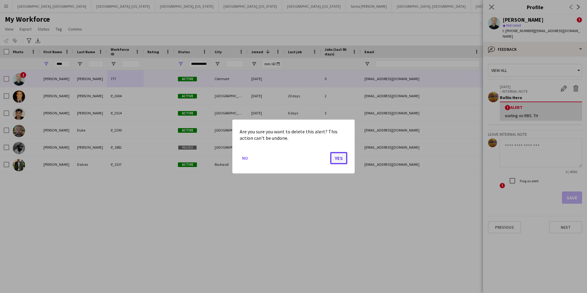
click at [339, 156] on button "Yes" at bounding box center [338, 158] width 17 height 12
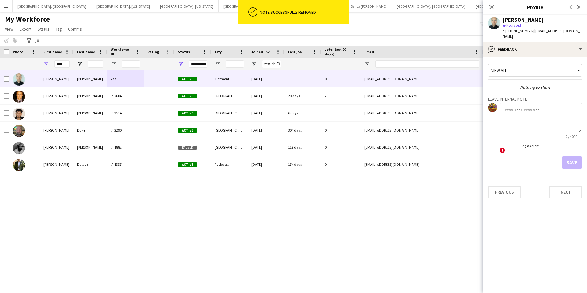
drag, startPoint x: 557, startPoint y: 209, endPoint x: 525, endPoint y: 206, distance: 31.9
click at [556, 209] on app-crew-profile-feedback-tab "View all Nothing to show Leave internal note 0 / 4000 ! Flag as alert Save Prev…" at bounding box center [535, 175] width 104 height 236
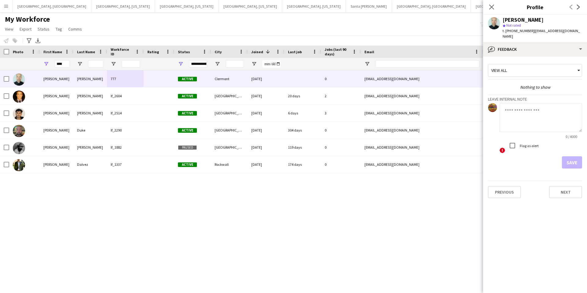
click at [351, 212] on div "[PERSON_NAME] 777 Active Clermont [DATE] 0 [EMAIL_ADDRESS][DOMAIN_NAME] [PHONE_…" at bounding box center [284, 176] width 569 height 212
drag, startPoint x: 492, startPoint y: 6, endPoint x: 483, endPoint y: 11, distance: 10.5
click at [492, 6] on icon "Close pop-in" at bounding box center [491, 7] width 5 height 5
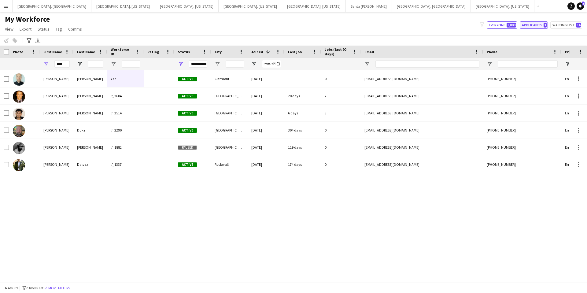
click at [535, 24] on button "Applicants 3" at bounding box center [534, 24] width 28 height 7
type input "**********"
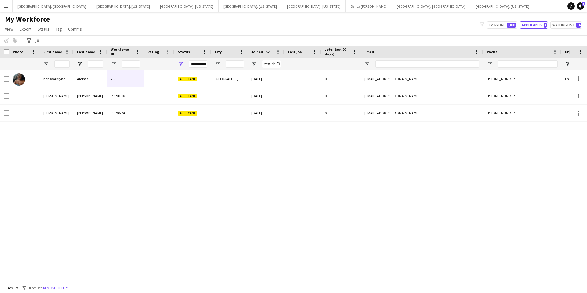
drag, startPoint x: 6, startPoint y: 8, endPoint x: 10, endPoint y: 13, distance: 5.7
click at [6, 8] on app-icon "Menu" at bounding box center [6, 6] width 5 height 5
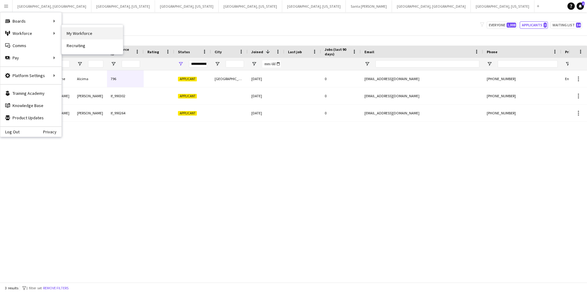
click at [78, 35] on link "My Workforce" at bounding box center [92, 33] width 61 height 12
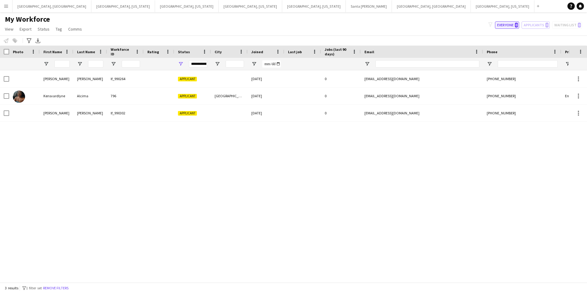
click at [502, 26] on button "Everyone 0" at bounding box center [507, 24] width 24 height 7
type input "**********"
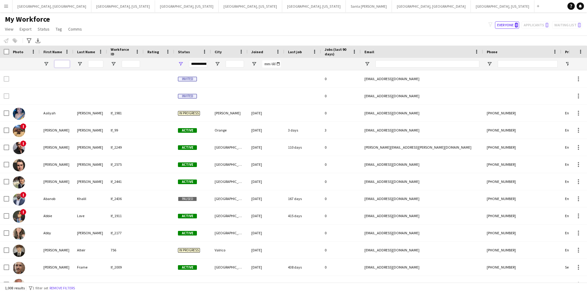
click at [66, 65] on input "First Name Filter Input" at bounding box center [61, 63] width 15 height 7
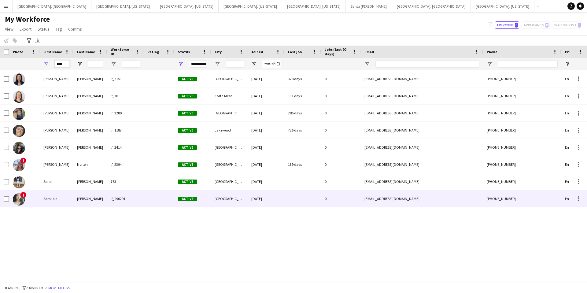
type input "****"
click at [301, 197] on div at bounding box center [302, 198] width 37 height 17
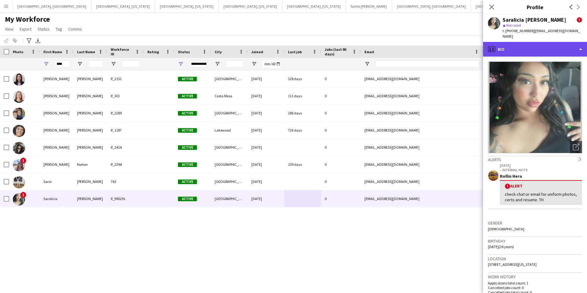
click at [525, 47] on div "profile Bio" at bounding box center [535, 49] width 104 height 15
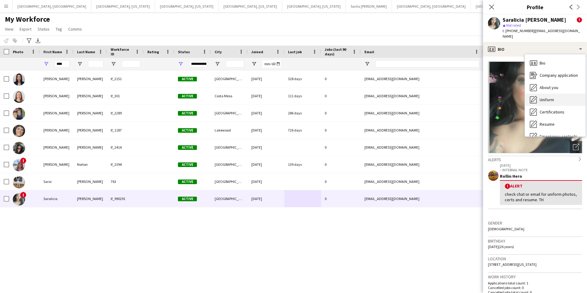
click at [540, 97] on span "Uniform" at bounding box center [547, 100] width 14 height 6
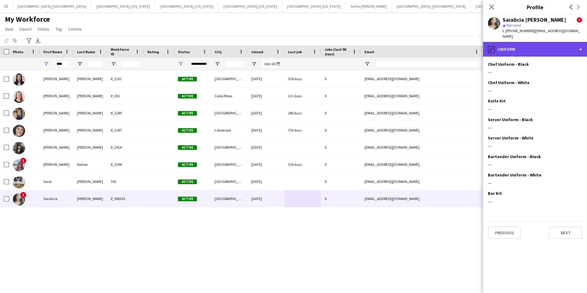
click at [547, 43] on div "pencil4 Uniform" at bounding box center [535, 49] width 104 height 15
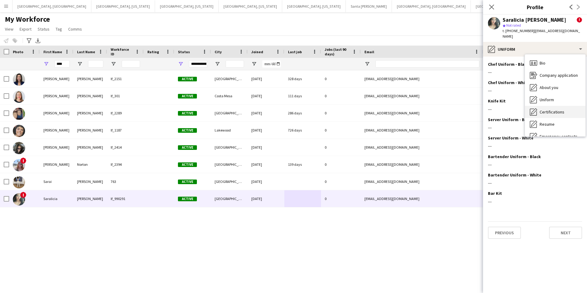
click at [552, 109] on span "Certifications" at bounding box center [552, 112] width 25 height 6
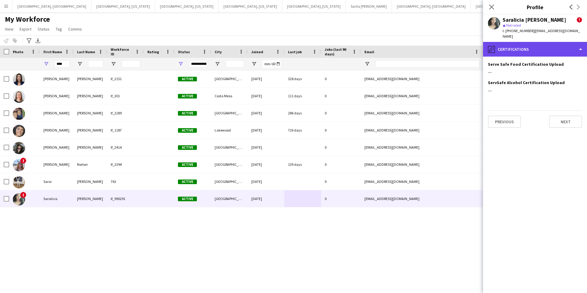
click at [540, 44] on div "pencil4 Certifications" at bounding box center [535, 49] width 104 height 15
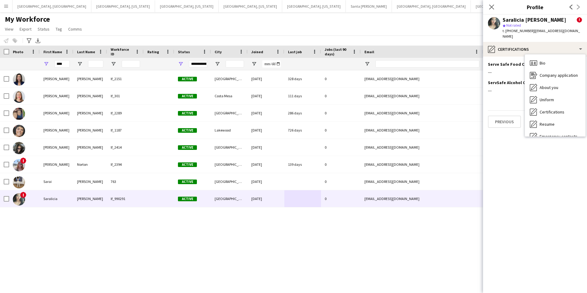
click at [553, 121] on span "Resume" at bounding box center [547, 124] width 15 height 6
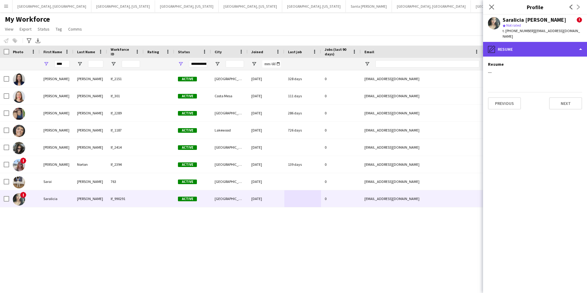
click at [523, 43] on div "pencil4 Resume" at bounding box center [535, 49] width 104 height 15
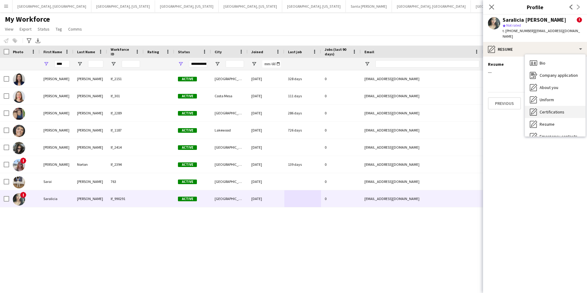
click at [547, 109] on span "Certifications" at bounding box center [552, 112] width 25 height 6
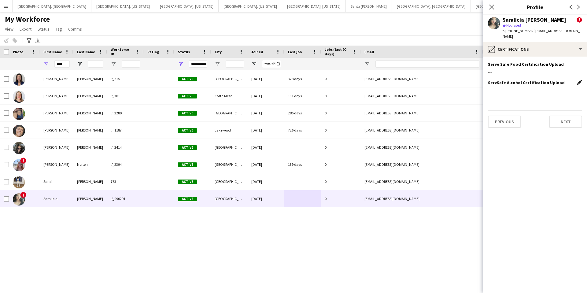
click at [579, 80] on app-icon "Edit this field" at bounding box center [579, 82] width 5 height 5
click at [555, 88] on button "Upload new file" at bounding box center [563, 93] width 38 height 10
click at [495, 102] on button "Save" at bounding box center [495, 107] width 14 height 10
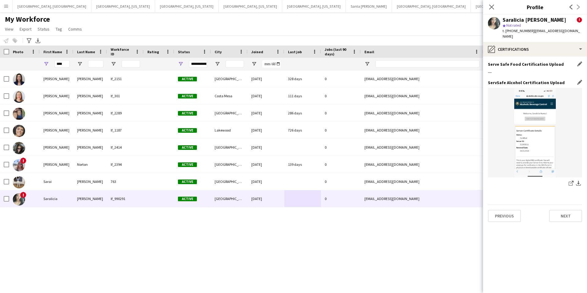
click at [579, 61] on app-icon "Edit this field" at bounding box center [579, 63] width 5 height 5
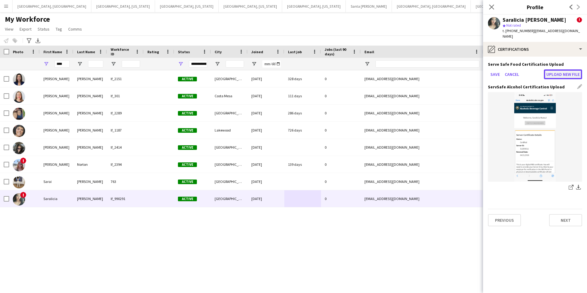
click at [562, 69] on button "Upload new file" at bounding box center [563, 74] width 38 height 10
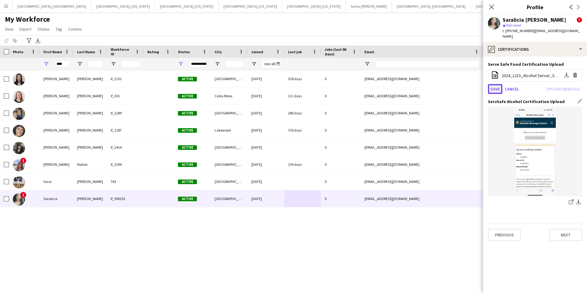
click at [495, 84] on button "Save" at bounding box center [495, 89] width 14 height 10
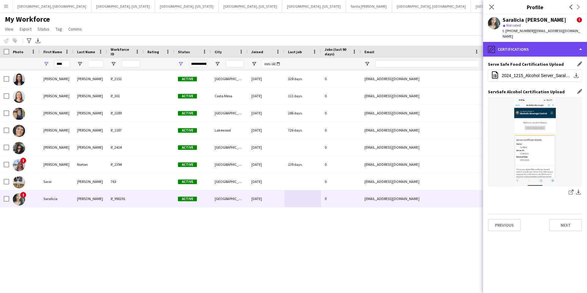
click at [541, 43] on div "pencil4 Certifications" at bounding box center [535, 49] width 104 height 15
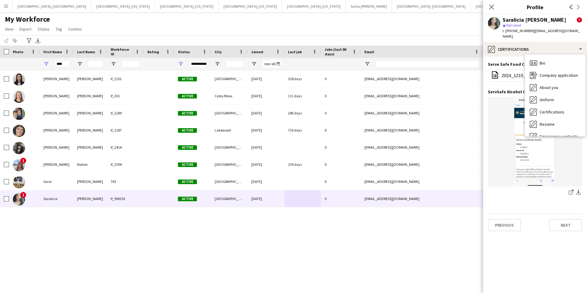
click at [529, 244] on app-section-data-types "Serve Safe Food Certification Upload Edit this field office-file-sheet 2024_121…" at bounding box center [535, 175] width 104 height 236
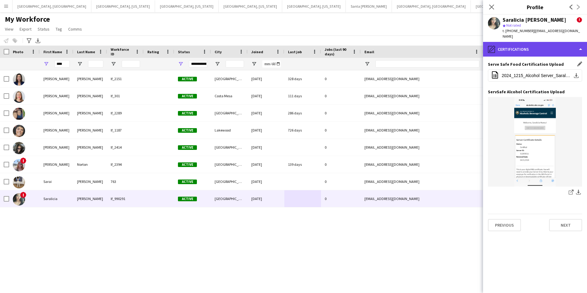
click at [543, 43] on div "pencil4 Certifications" at bounding box center [535, 49] width 104 height 15
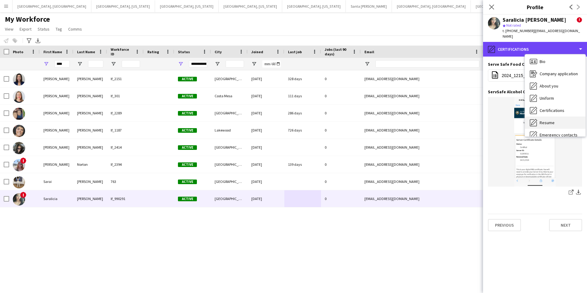
scroll to position [4, 0]
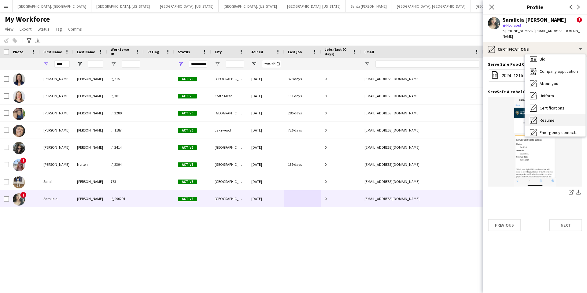
click at [553, 120] on div "Resume Resume" at bounding box center [555, 120] width 61 height 12
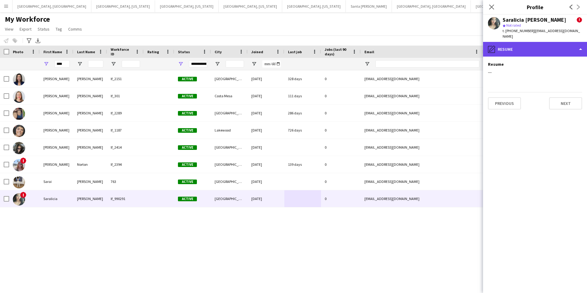
click at [522, 43] on div "pencil4 Resume" at bounding box center [535, 49] width 104 height 15
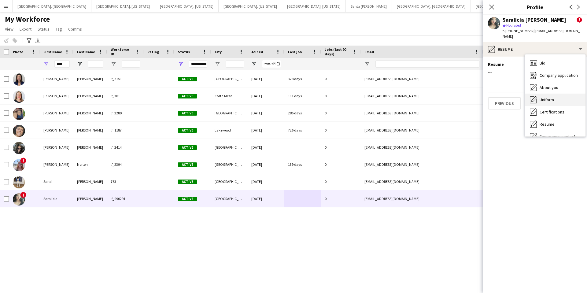
click at [558, 94] on div "Uniform Uniform" at bounding box center [555, 100] width 61 height 12
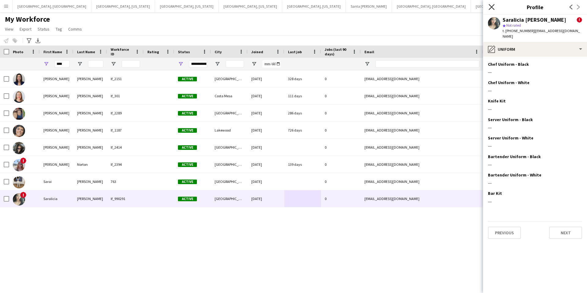
click at [494, 5] on icon at bounding box center [492, 7] width 6 height 6
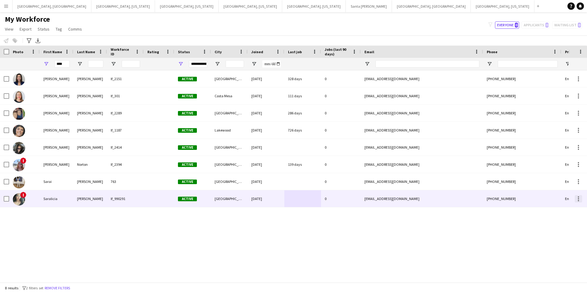
click at [579, 201] on div at bounding box center [578, 200] width 1 height 1
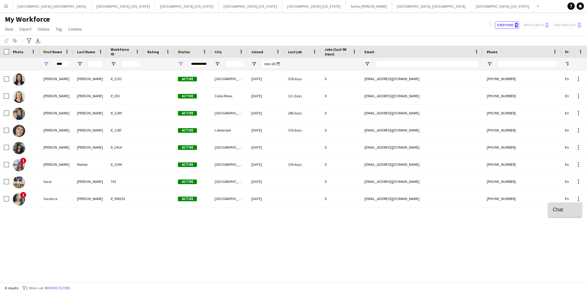
click at [559, 211] on span "Chat" at bounding box center [565, 210] width 24 height 6
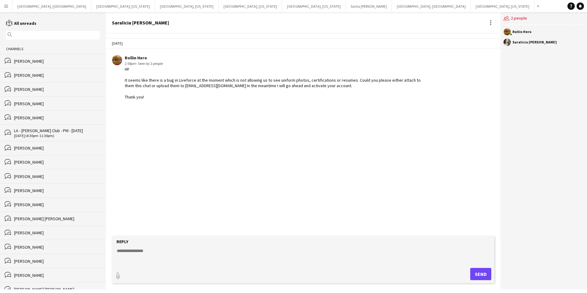
click at [7, 8] on app-icon "Menu" at bounding box center [6, 6] width 5 height 5
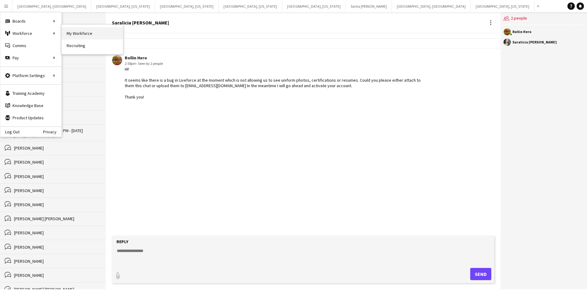
click at [71, 35] on link "My Workforce" at bounding box center [92, 33] width 61 height 12
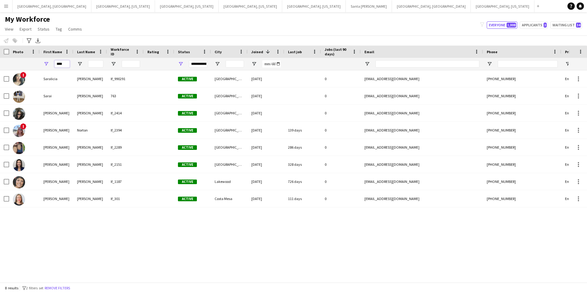
drag, startPoint x: 65, startPoint y: 64, endPoint x: 54, endPoint y: 64, distance: 10.1
click at [54, 64] on input "****" at bounding box center [61, 63] width 15 height 7
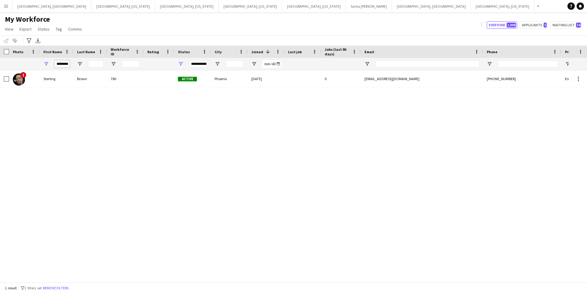
scroll to position [0, 0]
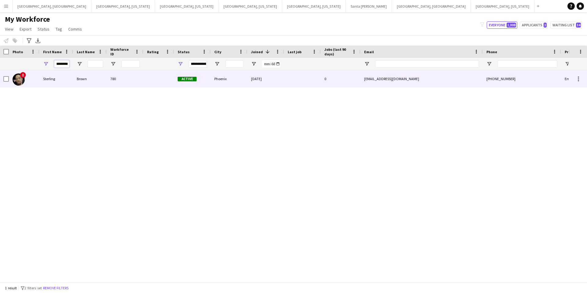
type input "********"
click at [452, 81] on div "[EMAIL_ADDRESS][DOMAIN_NAME]" at bounding box center [421, 78] width 122 height 17
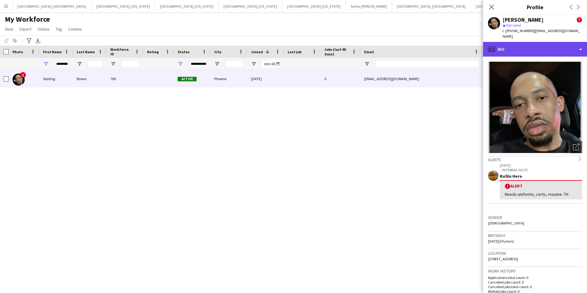
click at [533, 45] on div "profile Bio" at bounding box center [535, 49] width 104 height 15
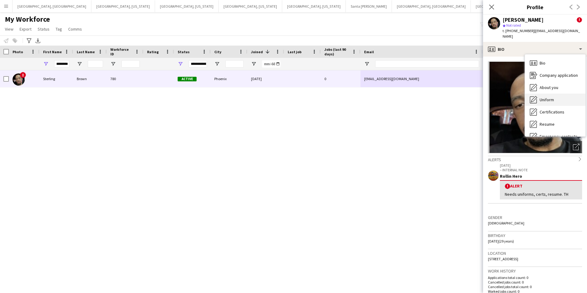
click at [552, 97] on span "Uniform" at bounding box center [547, 100] width 14 height 6
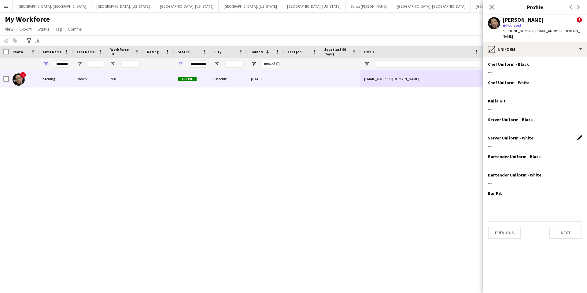
click at [578, 135] on app-icon "Edit this field" at bounding box center [579, 137] width 5 height 5
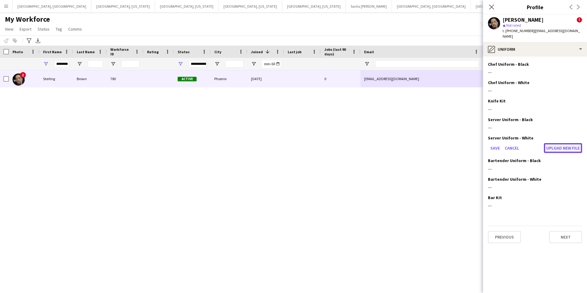
click at [563, 143] on button "Upload new file" at bounding box center [563, 148] width 38 height 10
click at [557, 144] on button "Upload new file" at bounding box center [563, 148] width 38 height 10
